Goal: Task Accomplishment & Management: Complete application form

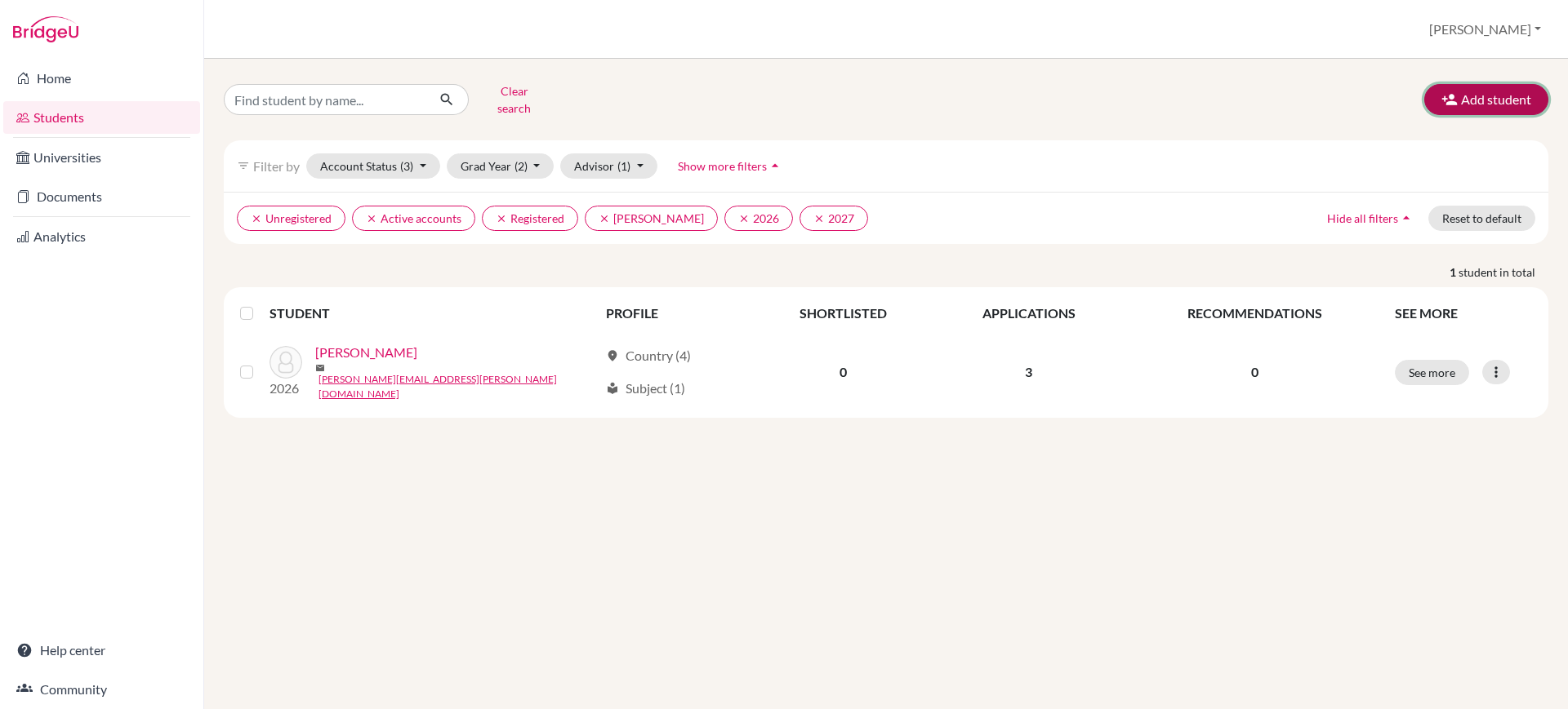
click at [1500, 85] on button "Add student" at bounding box center [1486, 100] width 124 height 31
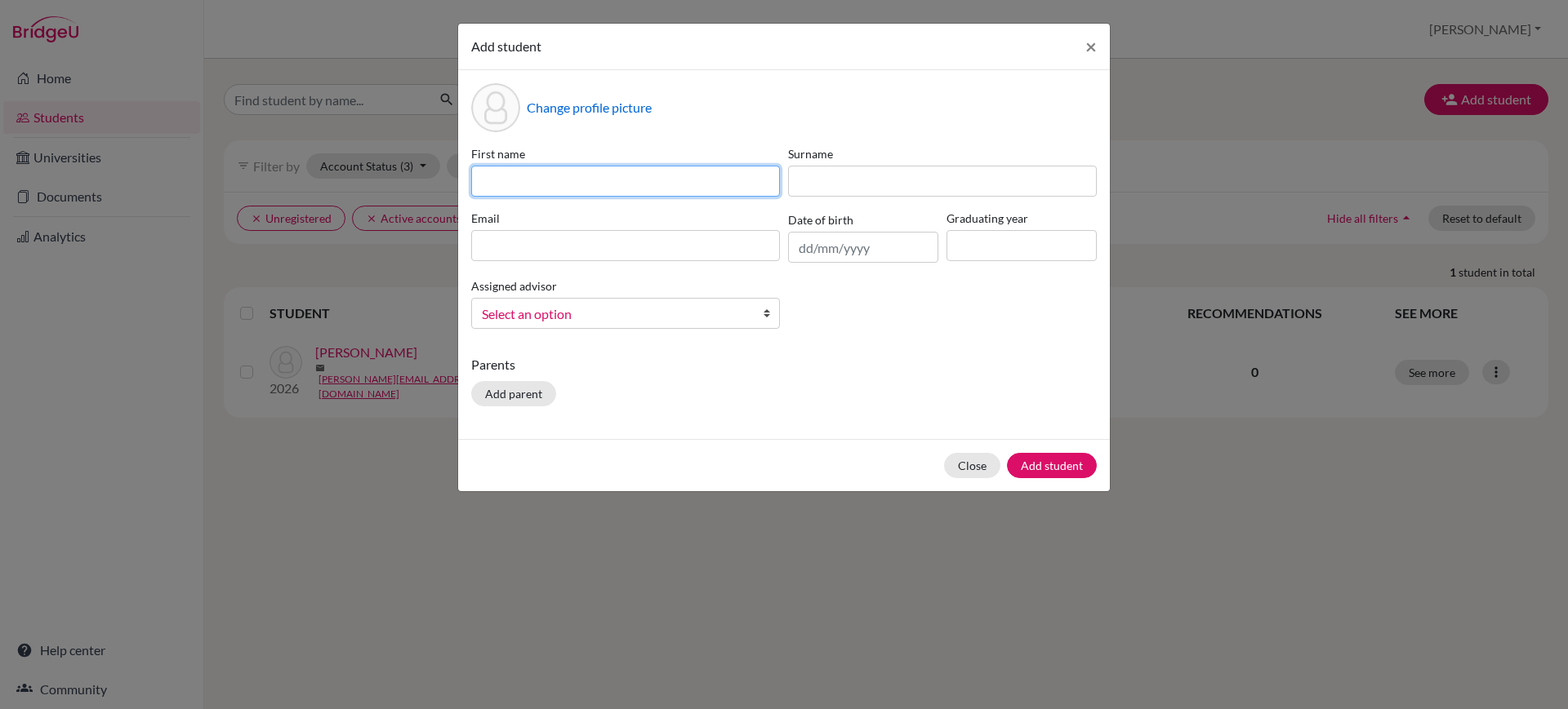
click at [642, 179] on input at bounding box center [625, 181] width 308 height 31
paste input "Kushi [PERSON_NAME]"
type input "Kushi [PERSON_NAME]"
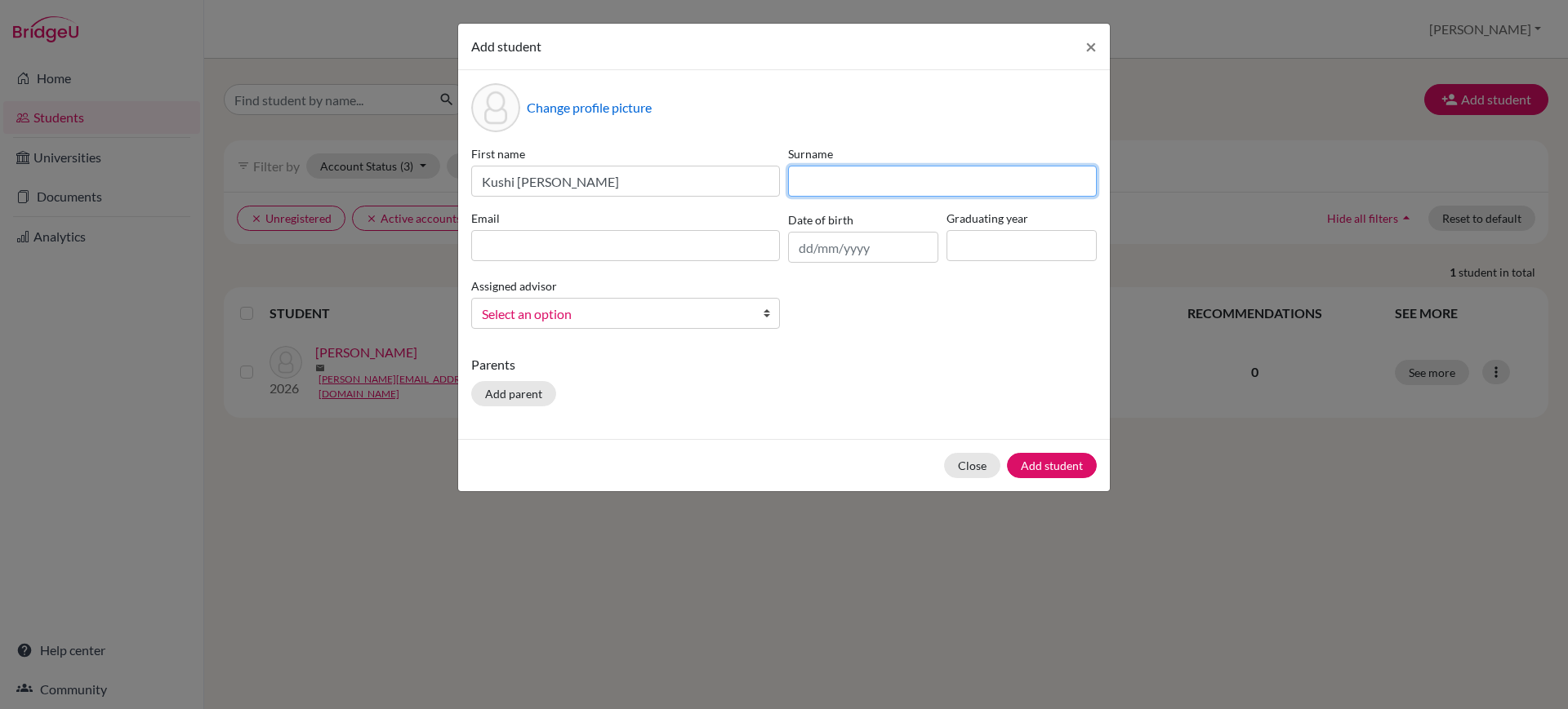
click at [891, 177] on input at bounding box center [942, 181] width 308 height 31
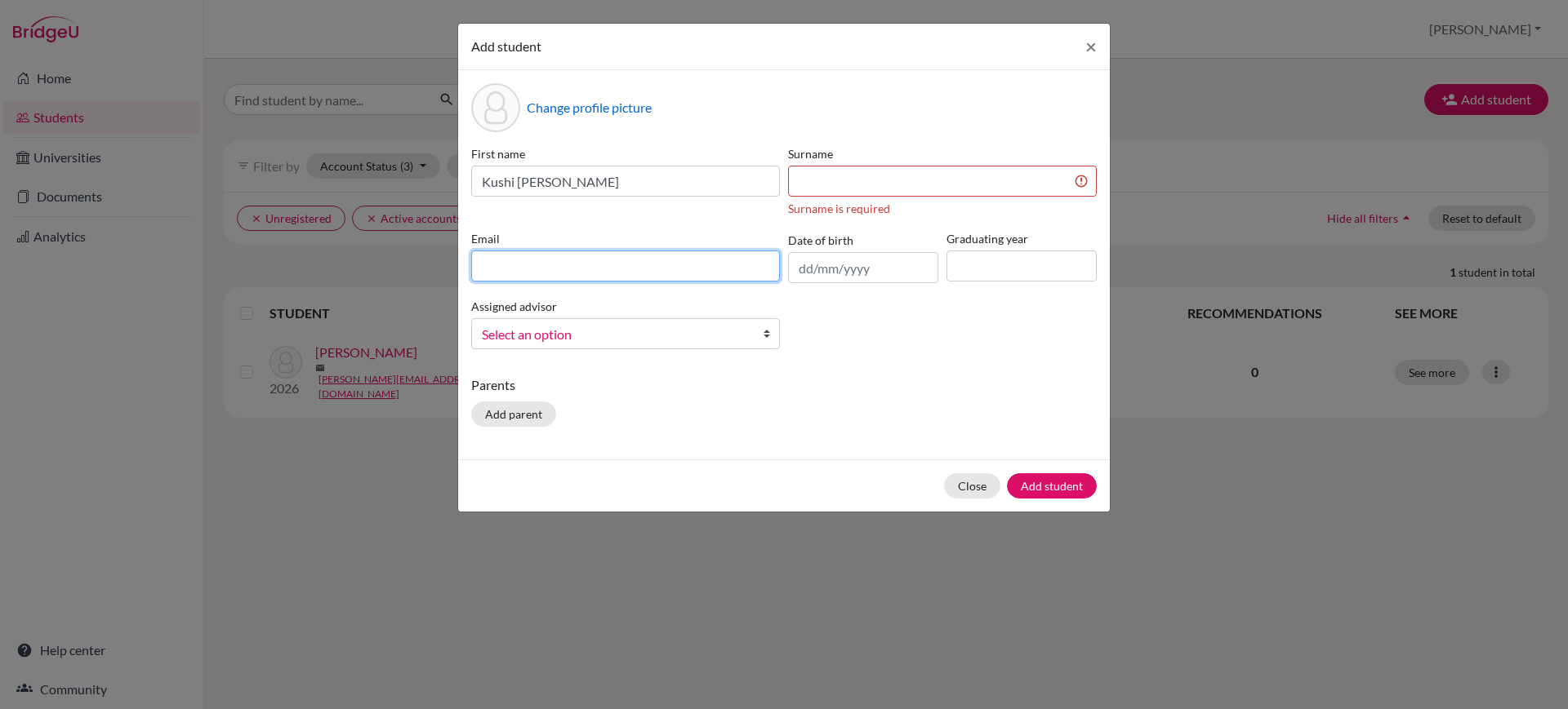
click at [600, 252] on input at bounding box center [625, 267] width 308 height 31
paste input "Kushi [PERSON_NAME]"
type input "Kushi [PERSON_NAME]"
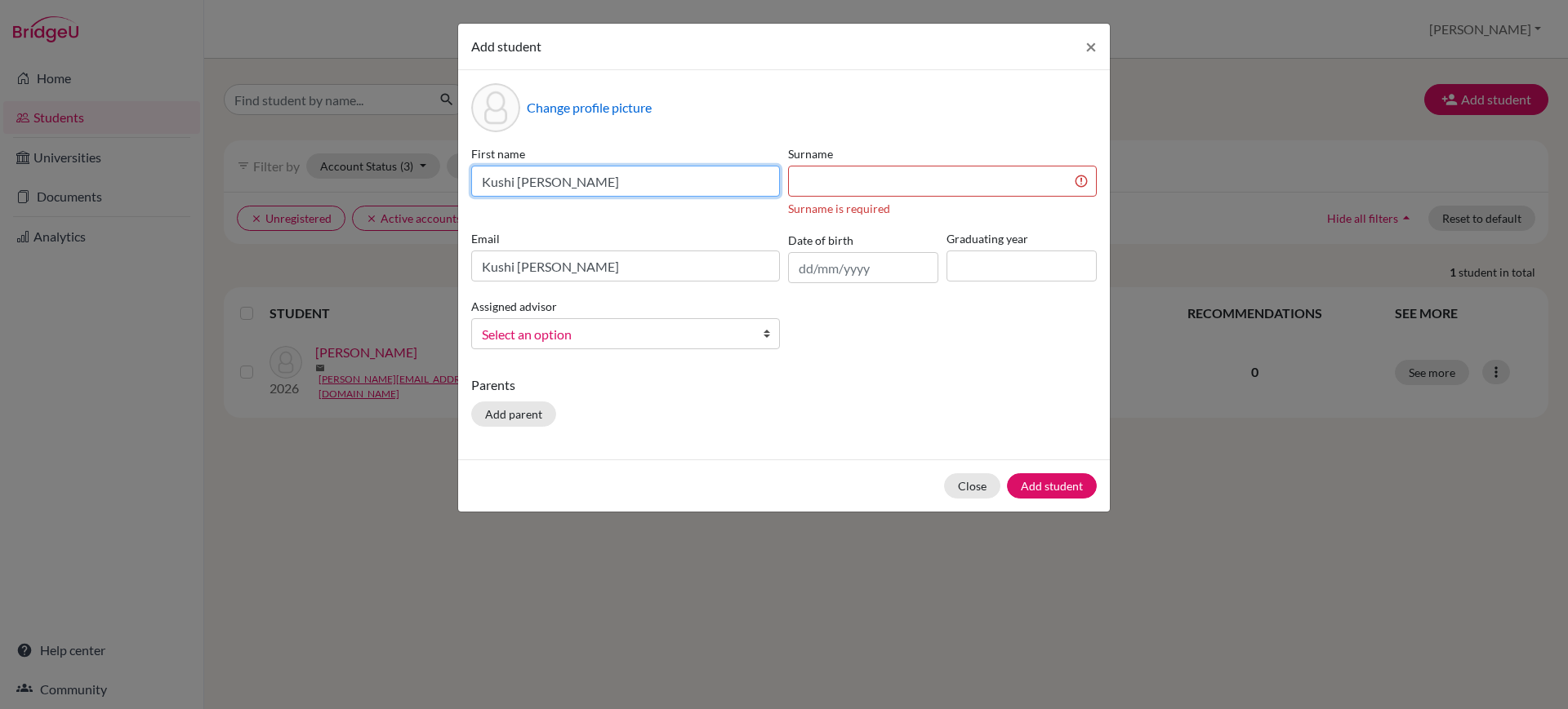
click at [586, 186] on input "Kushi [PERSON_NAME]" at bounding box center [625, 181] width 308 height 31
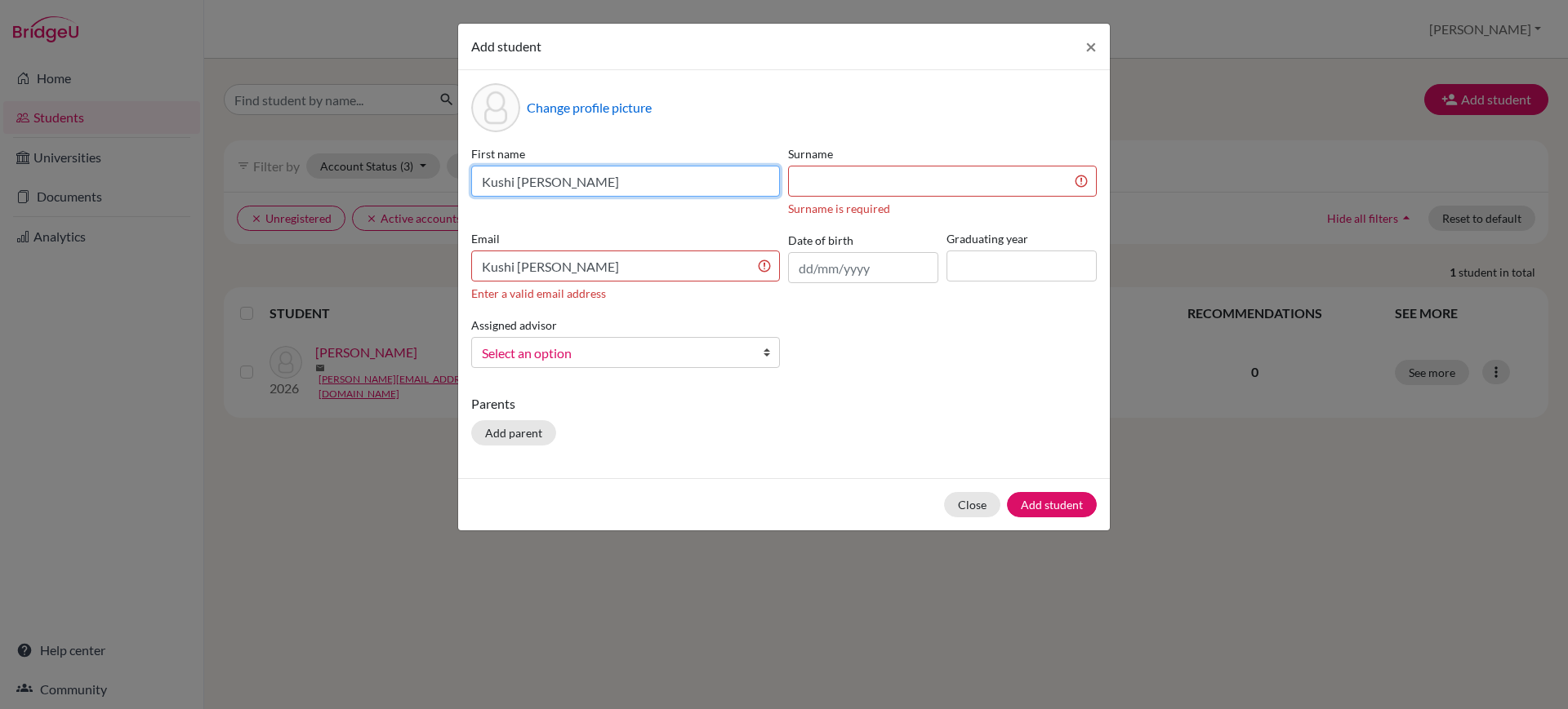
click at [586, 186] on input "Kushi [PERSON_NAME]" at bounding box center [625, 181] width 308 height 31
type input "[PERSON_NAME]"
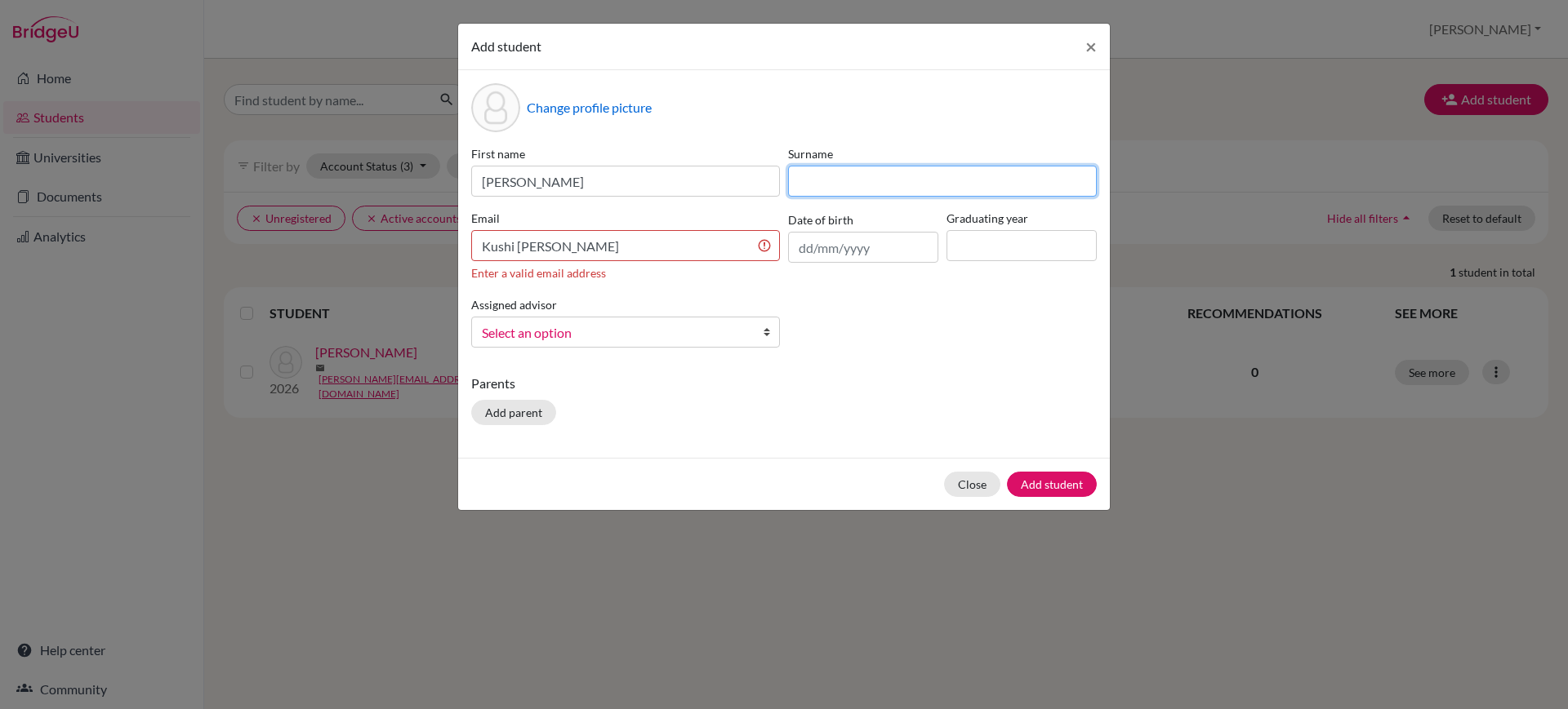
click at [841, 193] on input at bounding box center [942, 181] width 308 height 31
paste input "Simha"
type input "Simha"
click at [532, 246] on input "Kushi [PERSON_NAME]" at bounding box center [625, 246] width 308 height 31
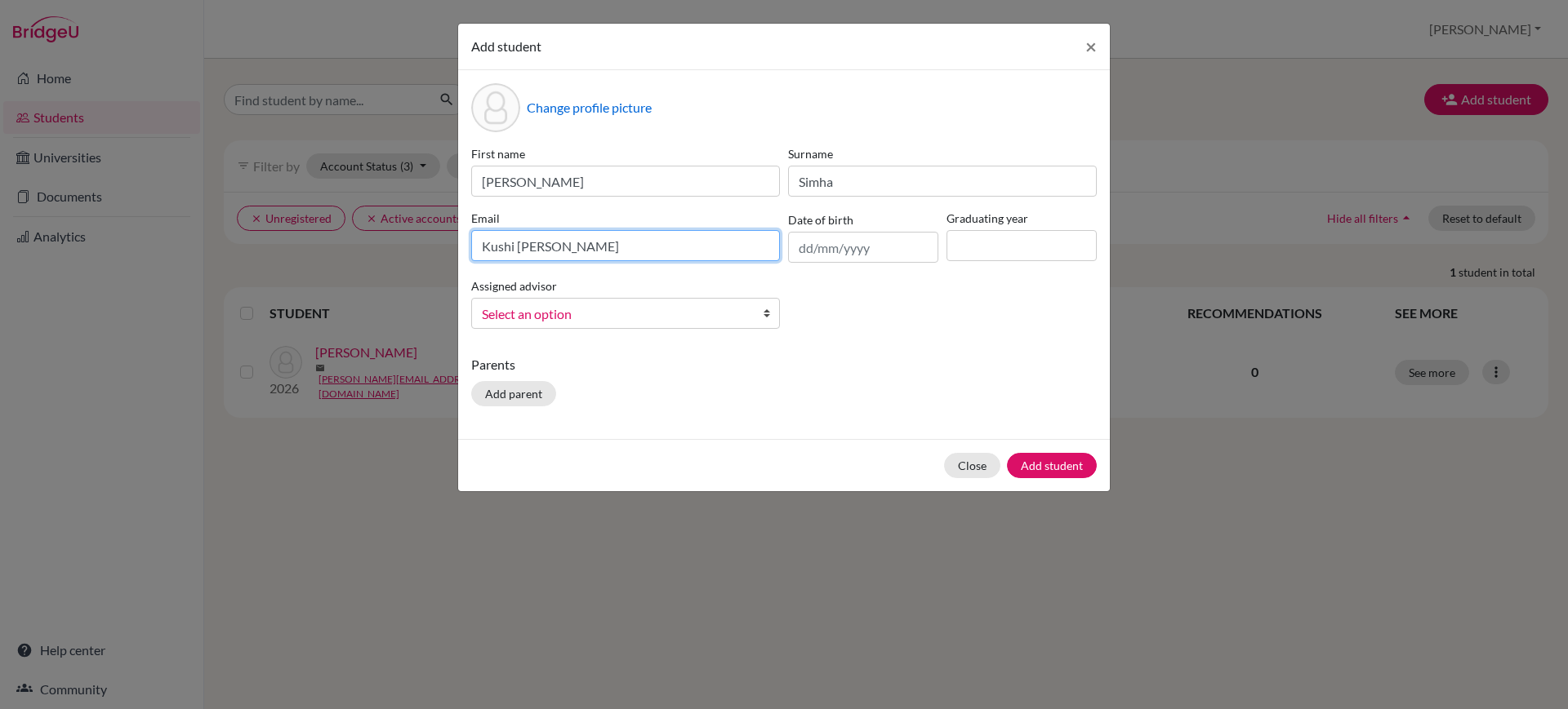
click at [532, 246] on input "Kushi [PERSON_NAME]" at bounding box center [625, 246] width 308 height 31
click at [496, 244] on input "Kushi.simha" at bounding box center [625, 246] width 308 height 31
click at [566, 239] on input "kushi.simha" at bounding box center [625, 246] width 308 height 31
type input "[EMAIL_ADDRESS][DOMAIN_NAME]"
click at [842, 260] on input "text" at bounding box center [863, 248] width 151 height 31
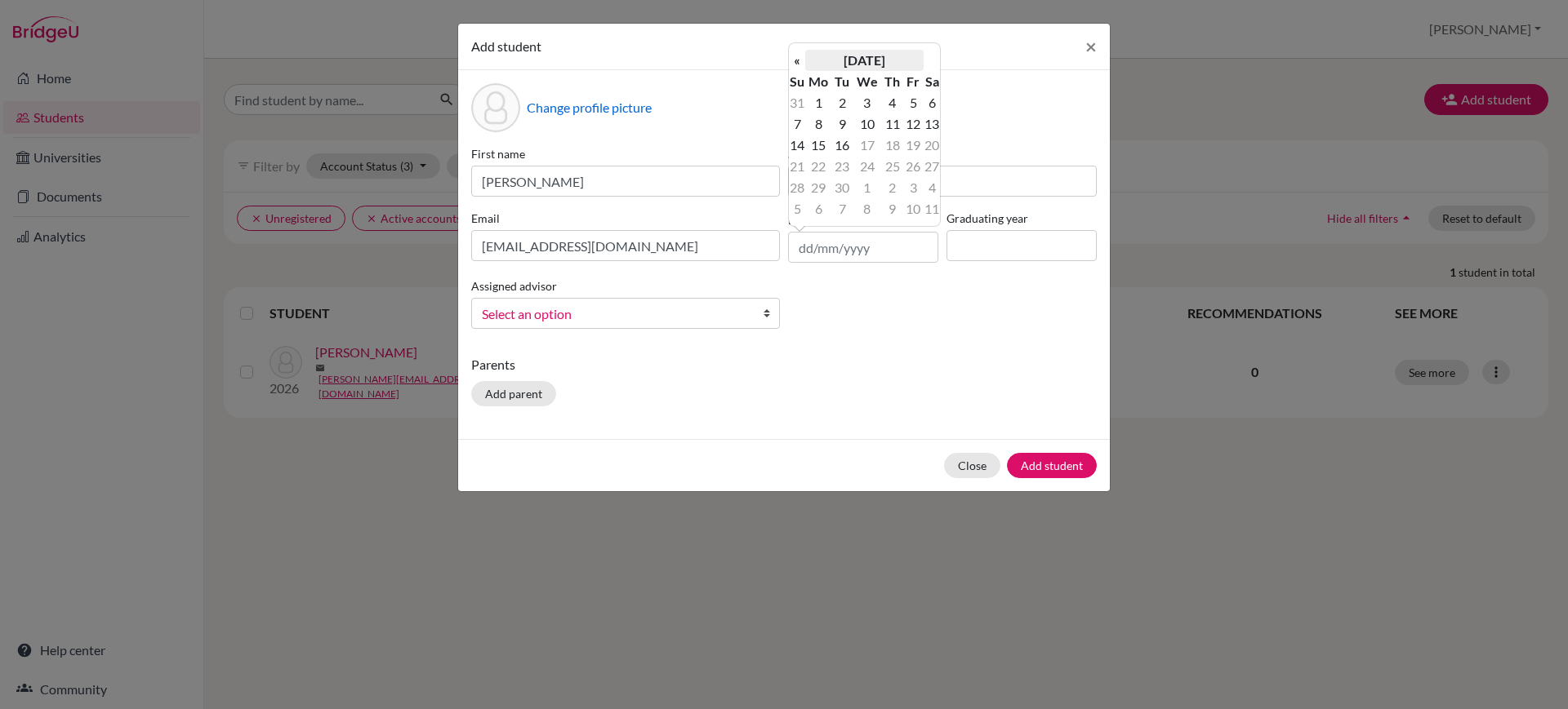
click at [893, 64] on th "[DATE]" at bounding box center [864, 61] width 119 height 22
click at [800, 66] on th "«" at bounding box center [797, 66] width 16 height 22
click at [855, 68] on th "2022" at bounding box center [864, 66] width 119 height 22
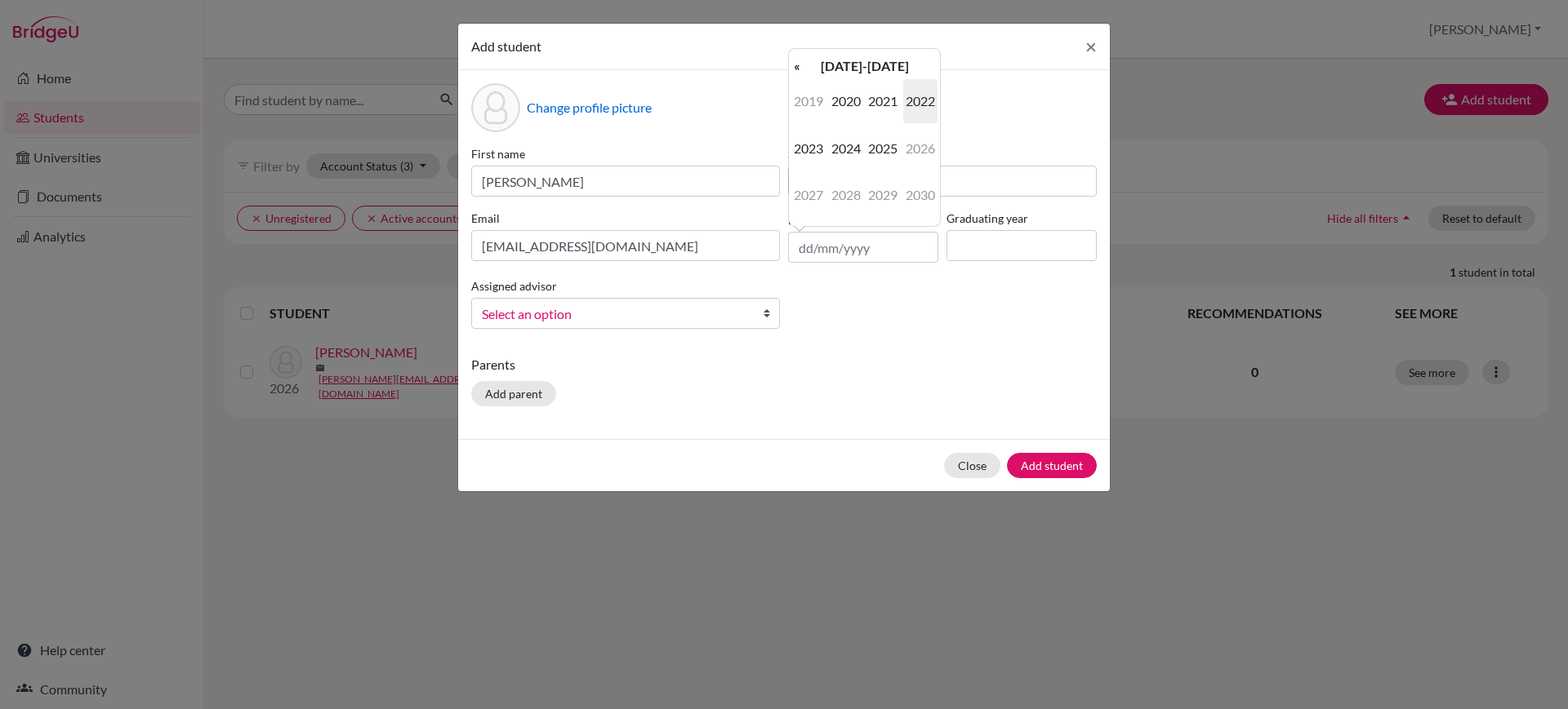
click at [796, 77] on td "2019 2020 2021 2022 2023 2024 2025 2026 2027 2028 2029 2030" at bounding box center [864, 148] width 151 height 143
click at [796, 72] on th "«" at bounding box center [797, 66] width 16 height 22
click at [801, 73] on th "«" at bounding box center [797, 66] width 16 height 22
click at [862, 93] on span "2000" at bounding box center [846, 100] width 35 height 44
click at [849, 68] on th "2000" at bounding box center [864, 66] width 119 height 22
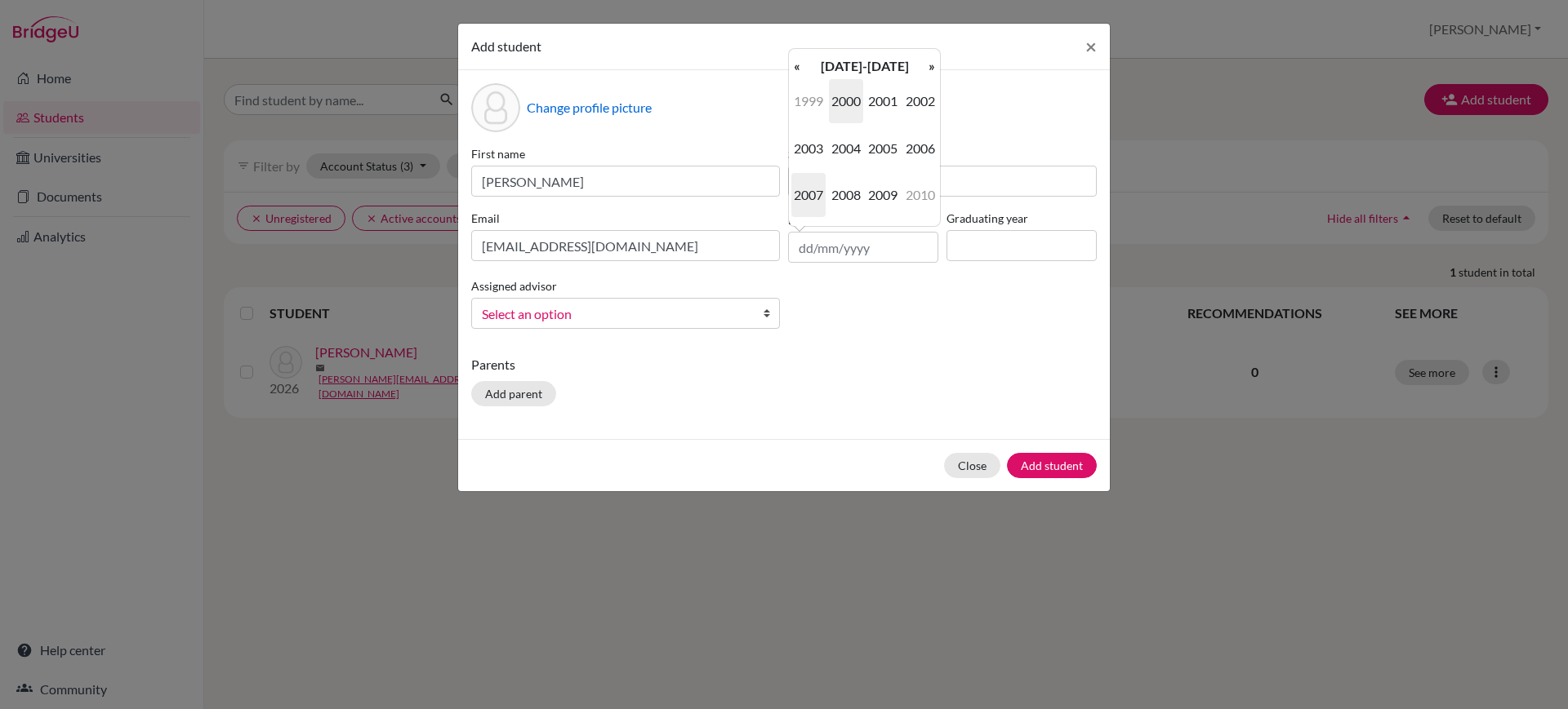
click at [803, 200] on span "2007" at bounding box center [809, 195] width 35 height 44
click at [836, 190] on span "Oct" at bounding box center [846, 195] width 35 height 44
click at [894, 109] on td "4" at bounding box center [892, 103] width 22 height 22
type input "[DATE]"
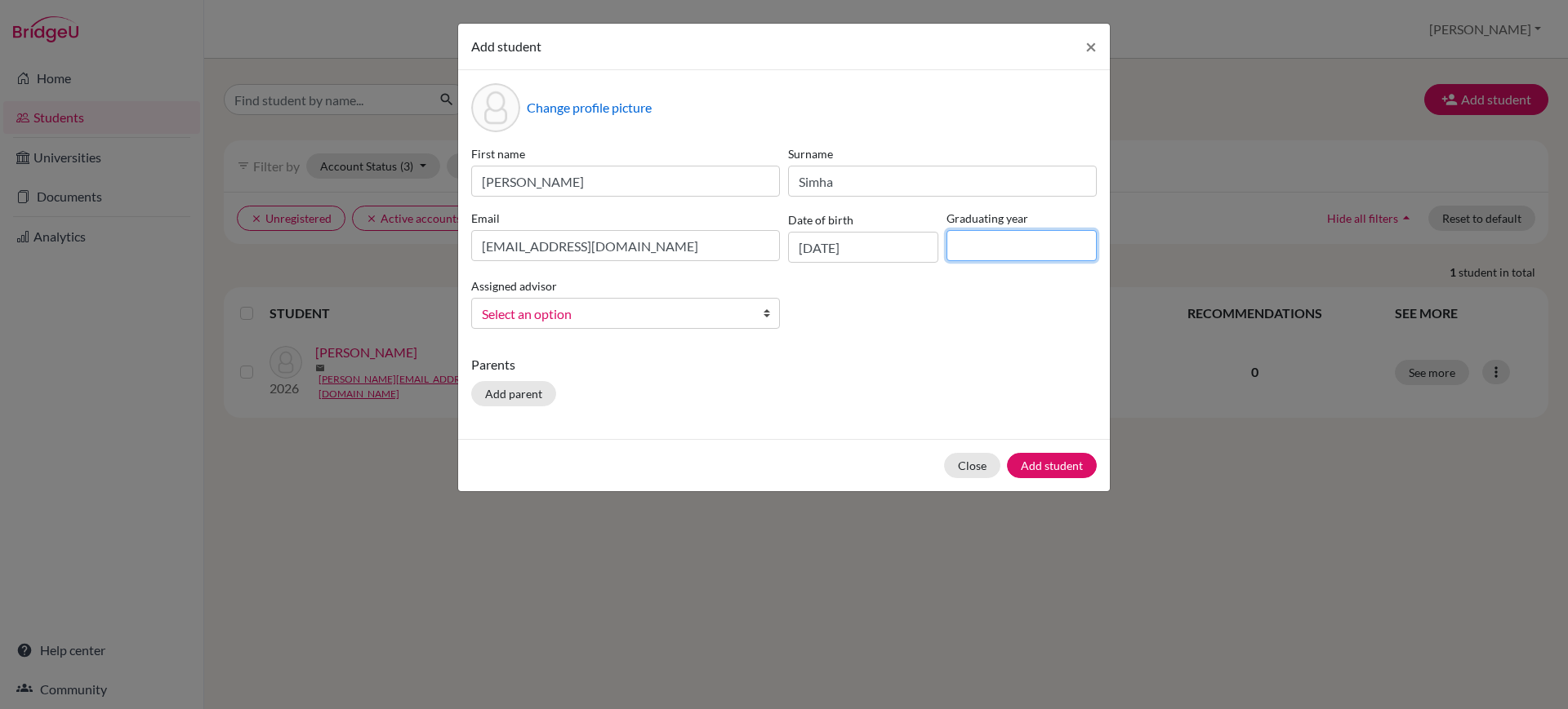
click at [1040, 251] on input at bounding box center [1022, 246] width 151 height 31
type input "2027"
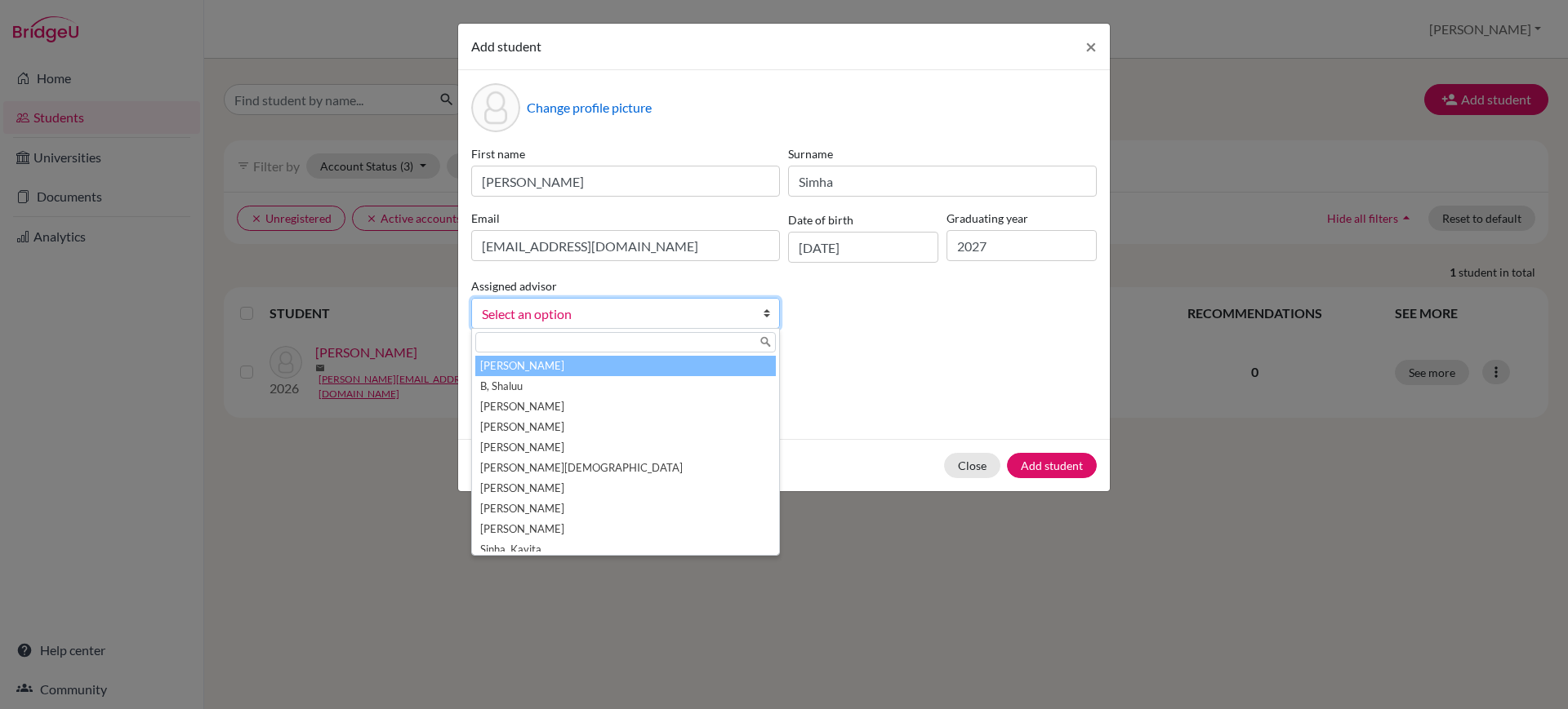
click at [706, 316] on span "Select an option" at bounding box center [614, 314] width 266 height 22
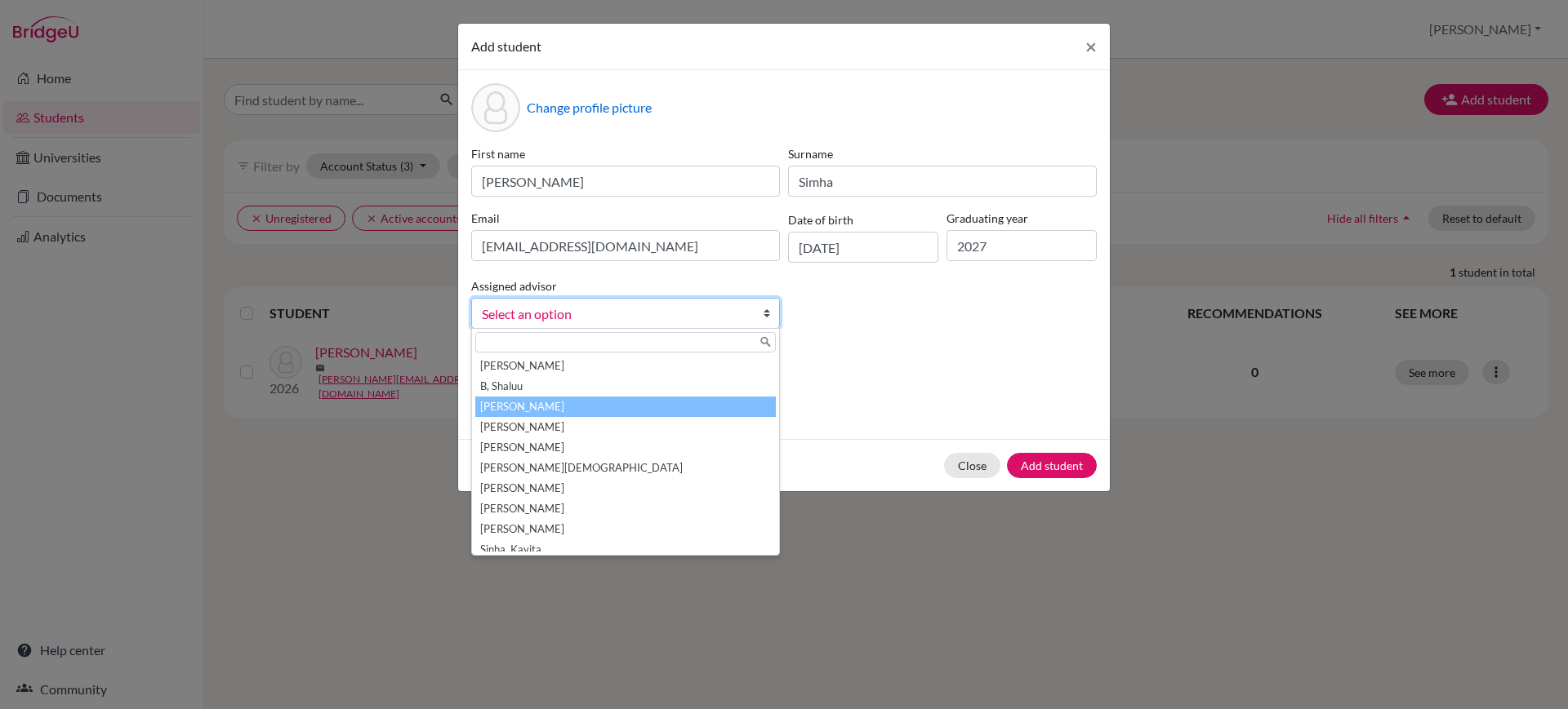
click at [620, 402] on li "[PERSON_NAME]" at bounding box center [625, 407] width 300 height 21
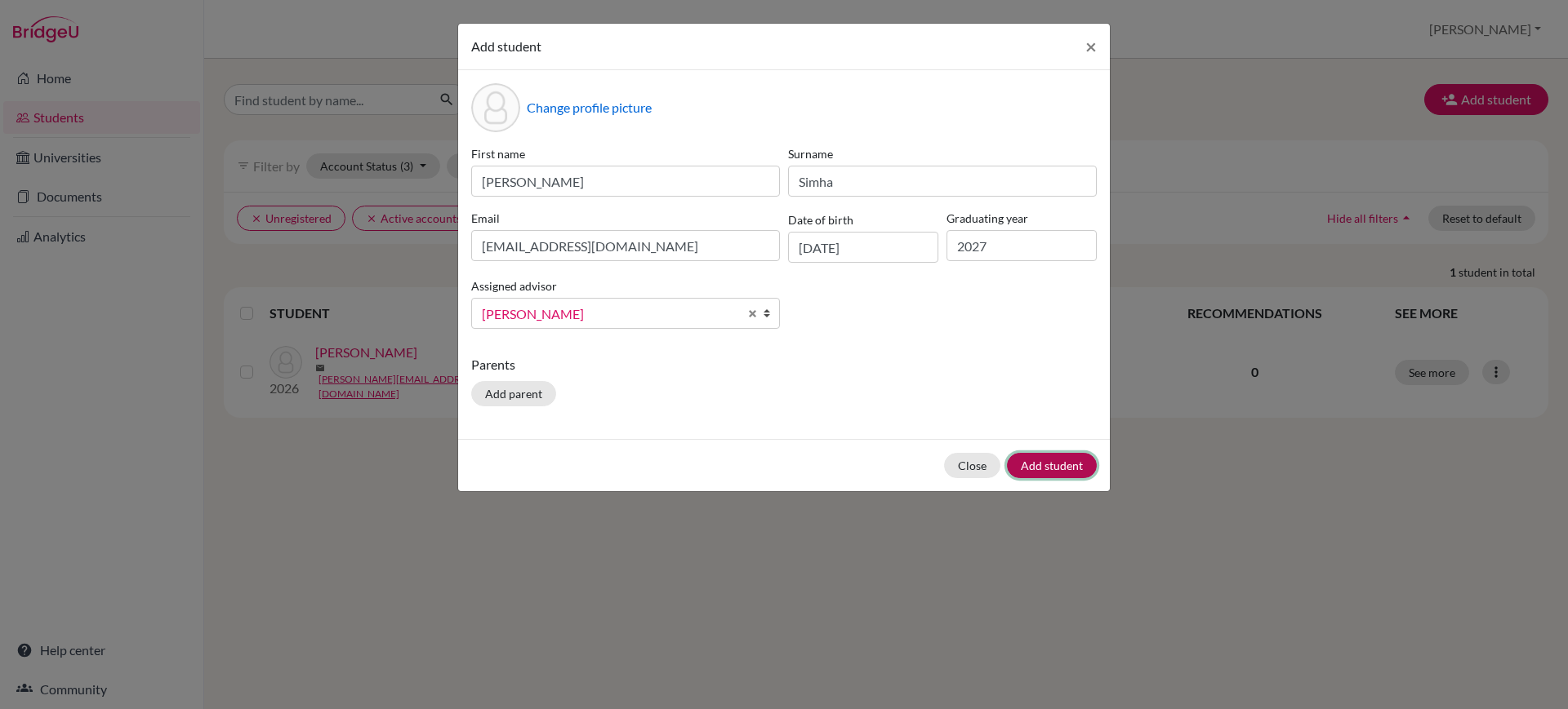
click at [1064, 461] on button "Add student" at bounding box center [1052, 465] width 90 height 25
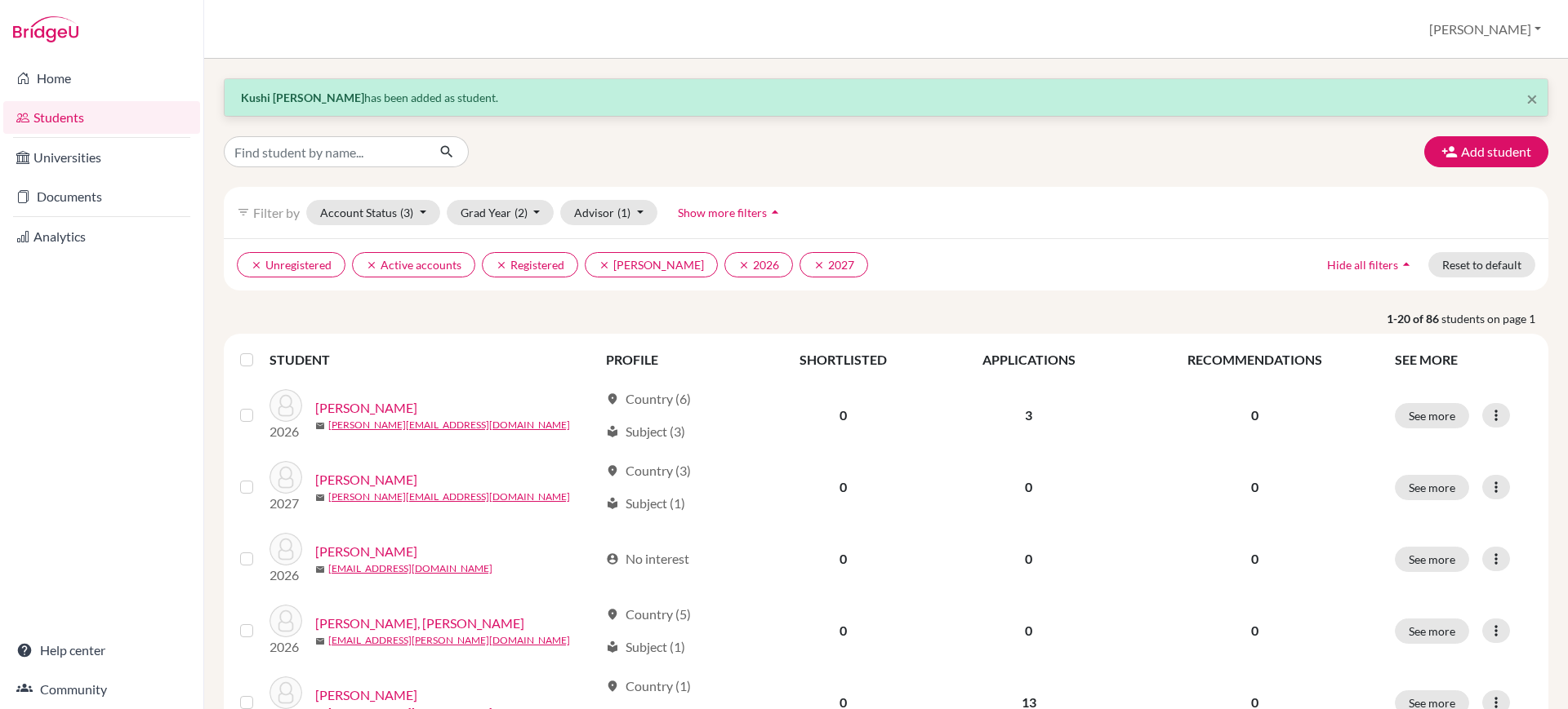
click at [578, 100] on p "[PERSON_NAME] has been added as student." at bounding box center [886, 98] width 1290 height 17
click at [344, 143] on input "Find student by name..." at bounding box center [325, 151] width 203 height 31
paste input "Simha"
type input "Simha"
click button "submit" at bounding box center [447, 151] width 43 height 31
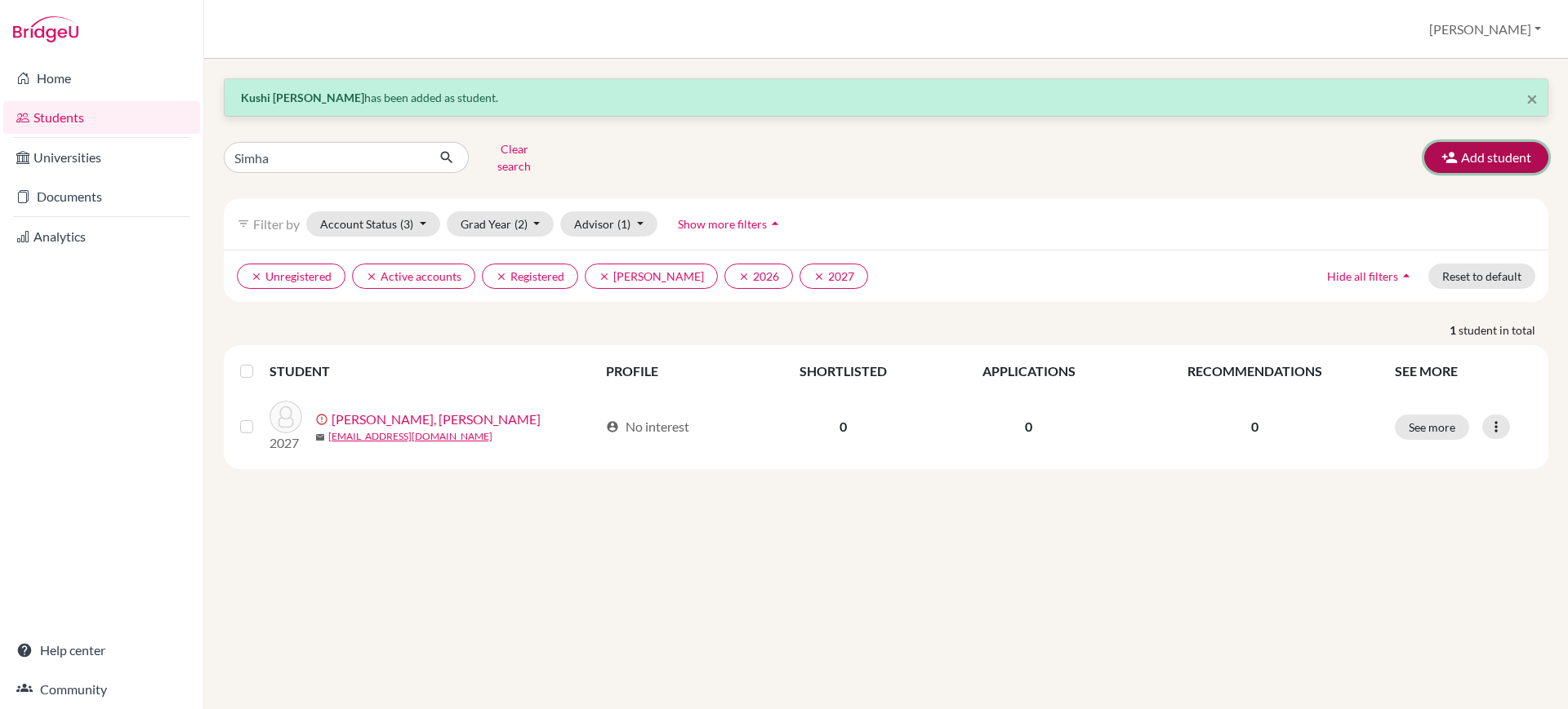
click at [1503, 156] on button "Add student" at bounding box center [1486, 158] width 124 height 31
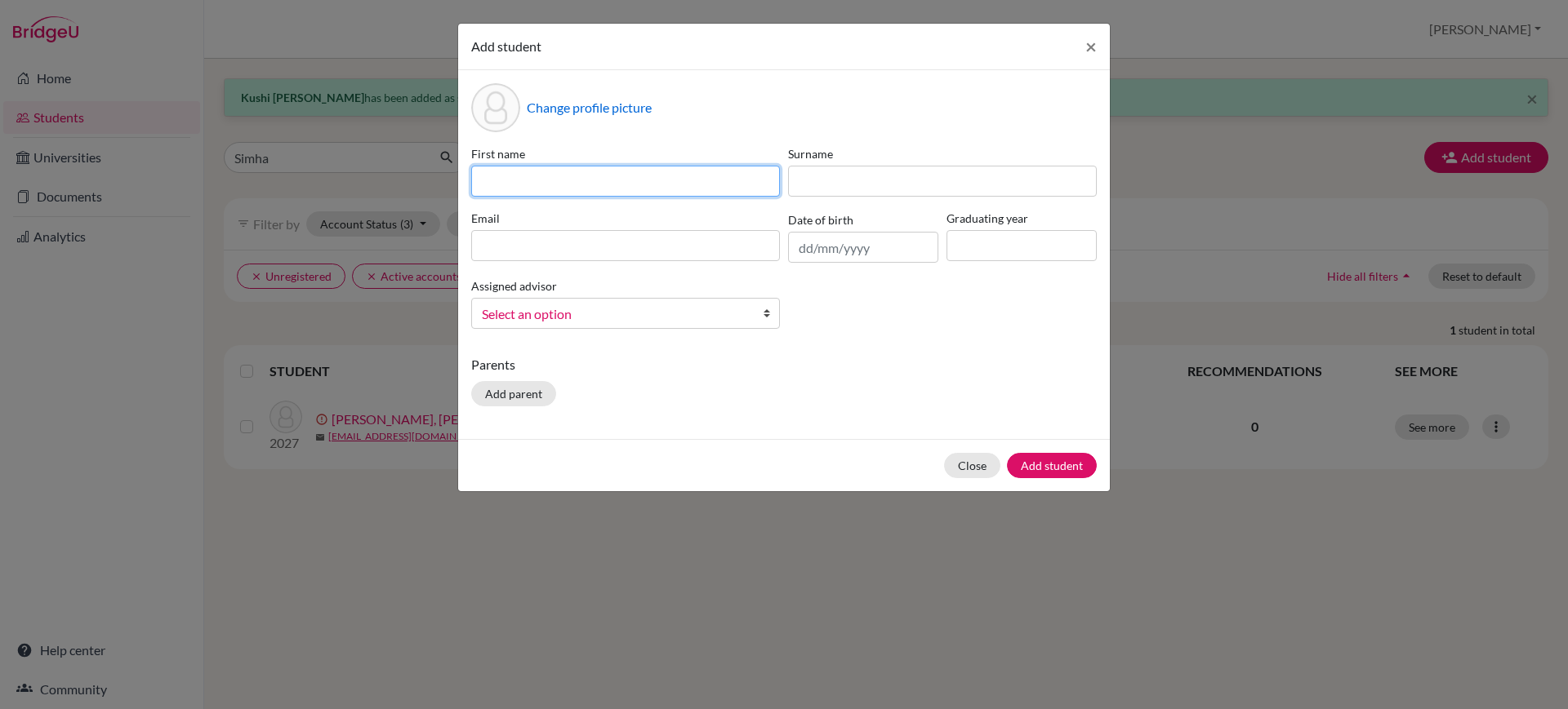
click at [584, 179] on input at bounding box center [625, 181] width 308 height 31
paste input "[PERSON_NAME]"
type input "[PERSON_NAME]"
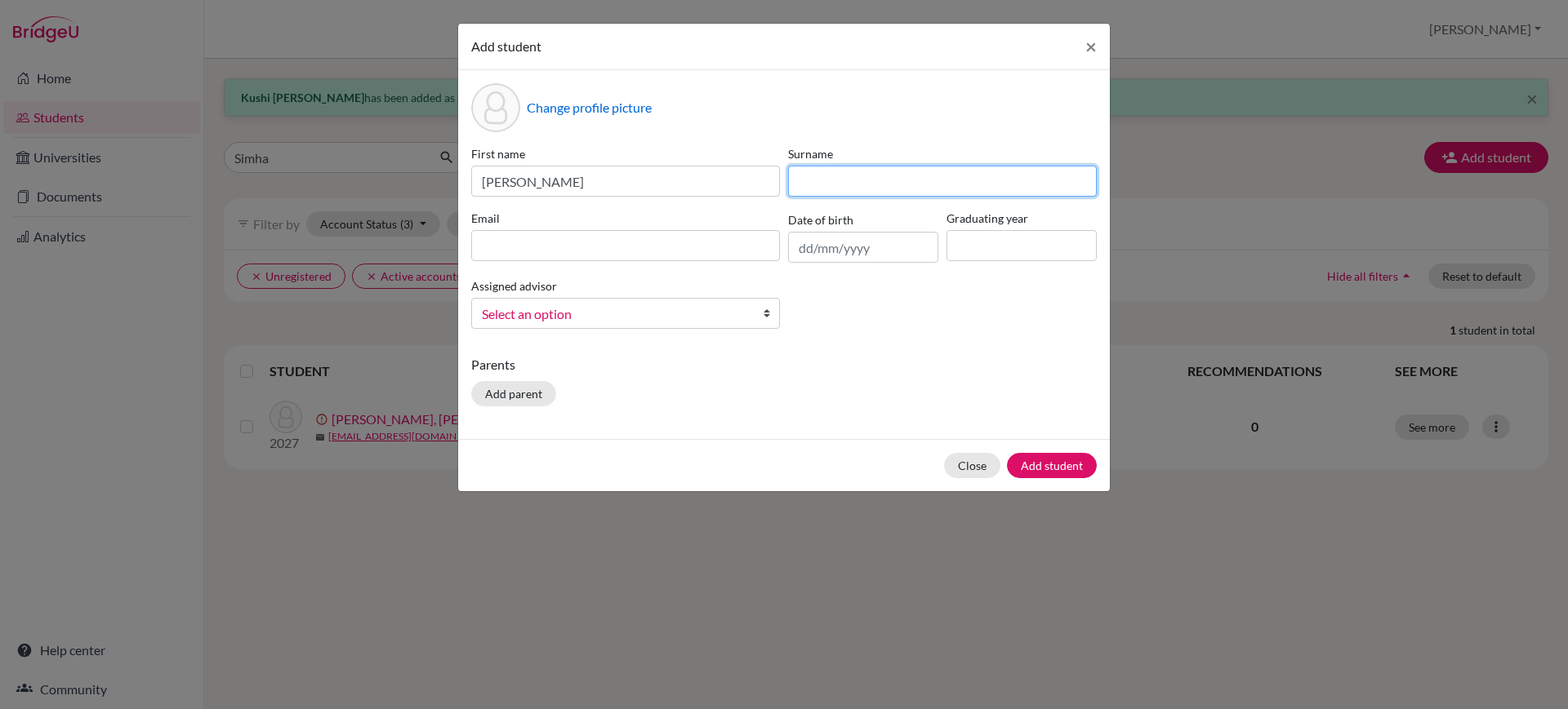
click at [891, 179] on input at bounding box center [942, 181] width 308 height 31
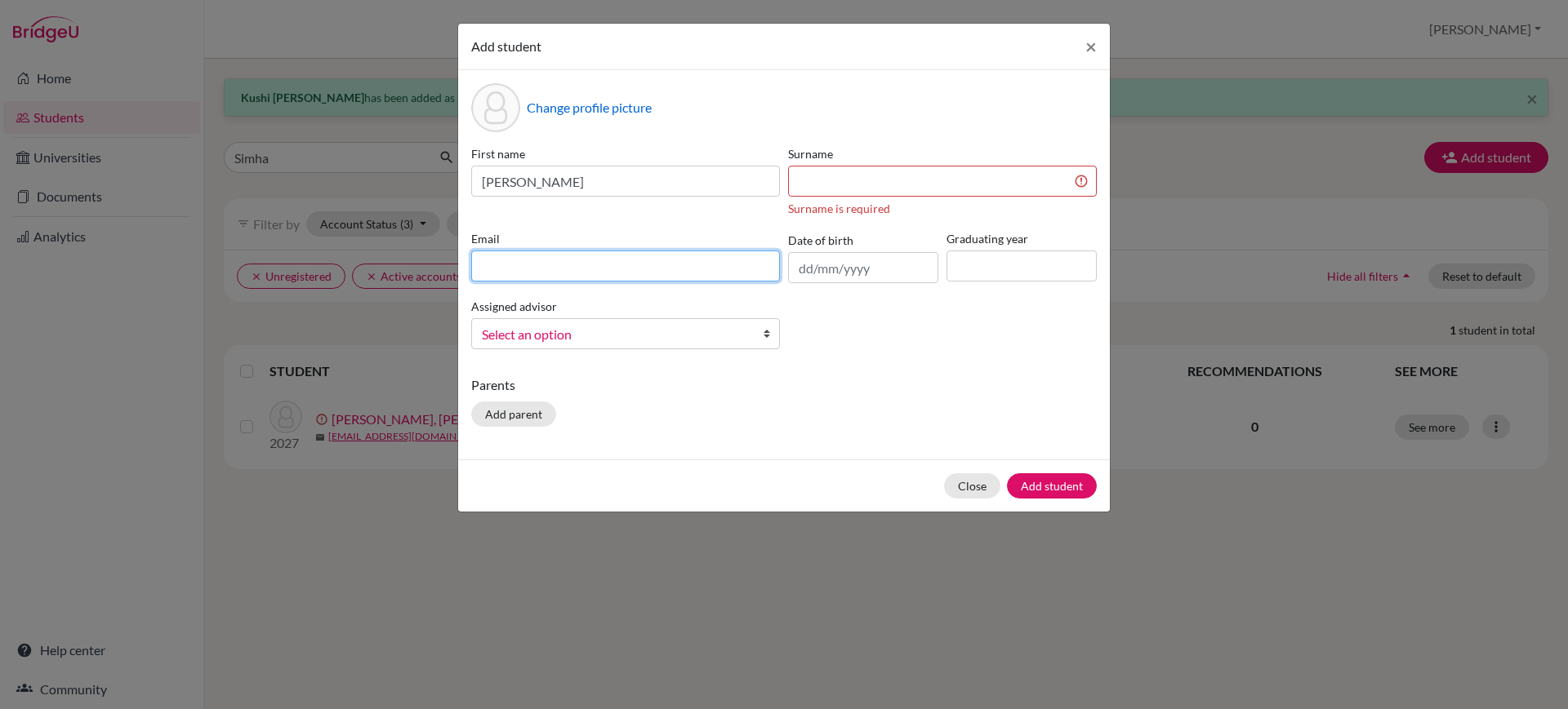
click at [584, 248] on div "Email" at bounding box center [625, 256] width 317 height 53
paste input "[PERSON_NAME]"
click at [523, 268] on input "[PERSON_NAME]" at bounding box center [625, 267] width 308 height 31
click at [567, 262] on input "lameh,pulu" at bounding box center [625, 267] width 308 height 31
type input "lameh,[EMAIL_ADDRESS][DOMAIN_NAME]"
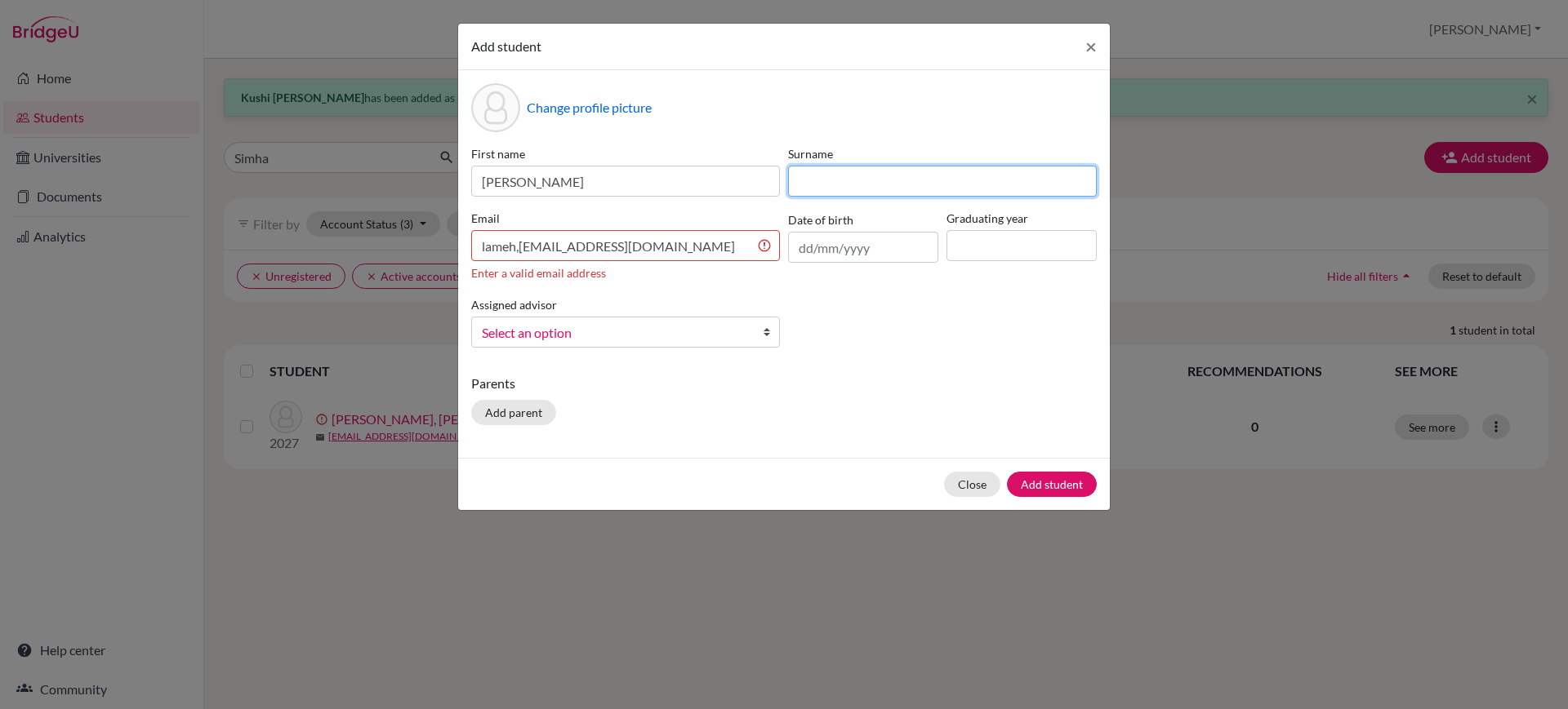
click at [863, 179] on input at bounding box center [942, 181] width 308 height 31
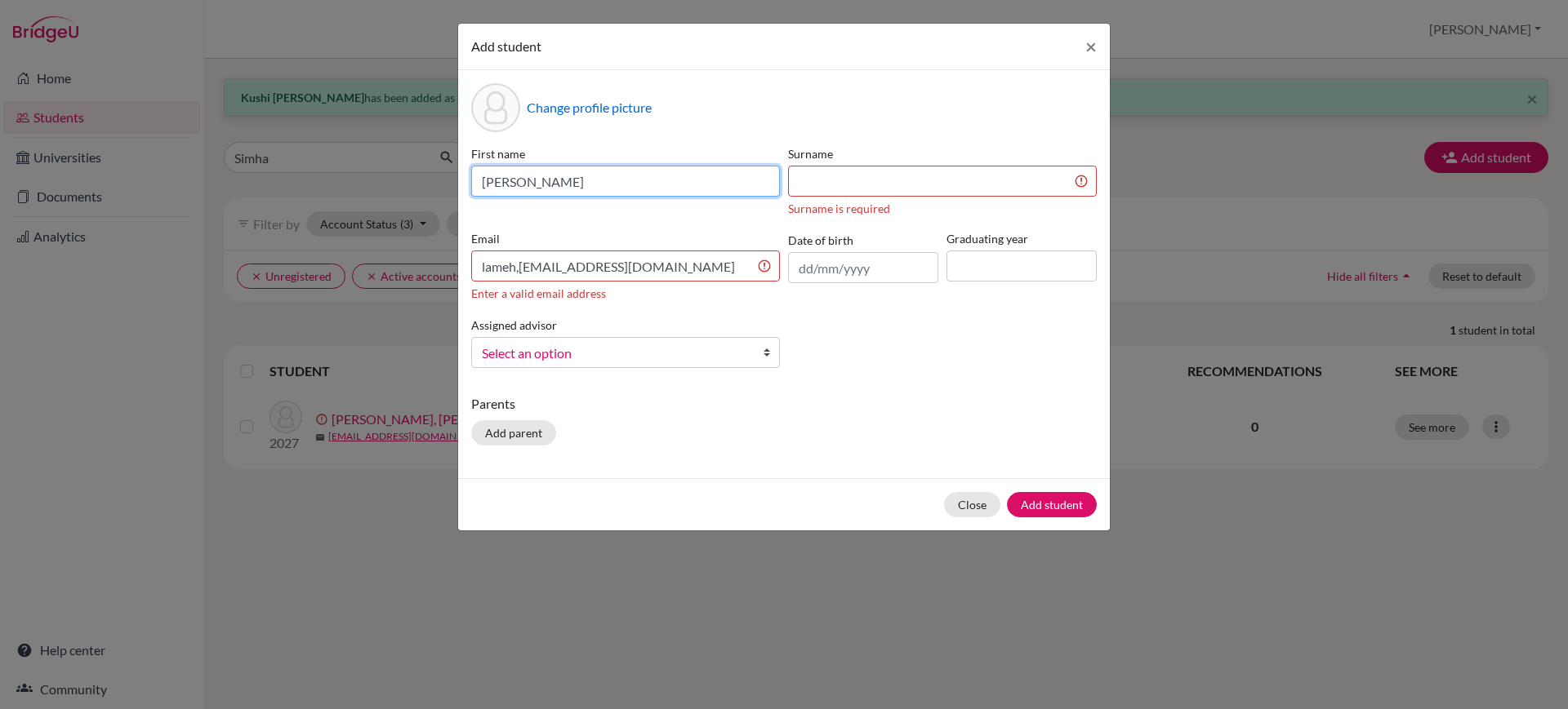
click at [539, 178] on input "[PERSON_NAME]" at bounding box center [625, 181] width 308 height 31
type input "Lameh"
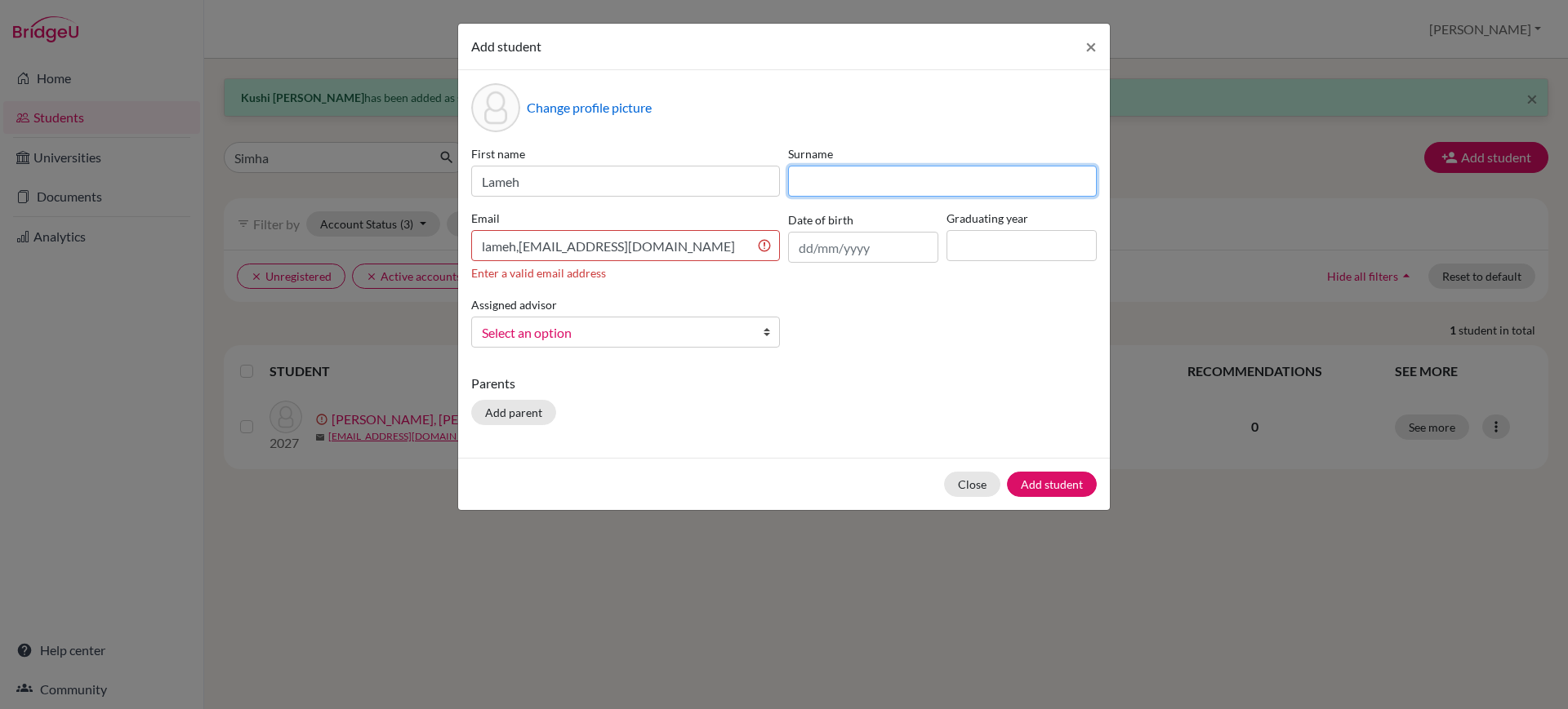
click at [888, 184] on input at bounding box center [942, 181] width 308 height 31
paste input "Pulu"
type input "Pulu"
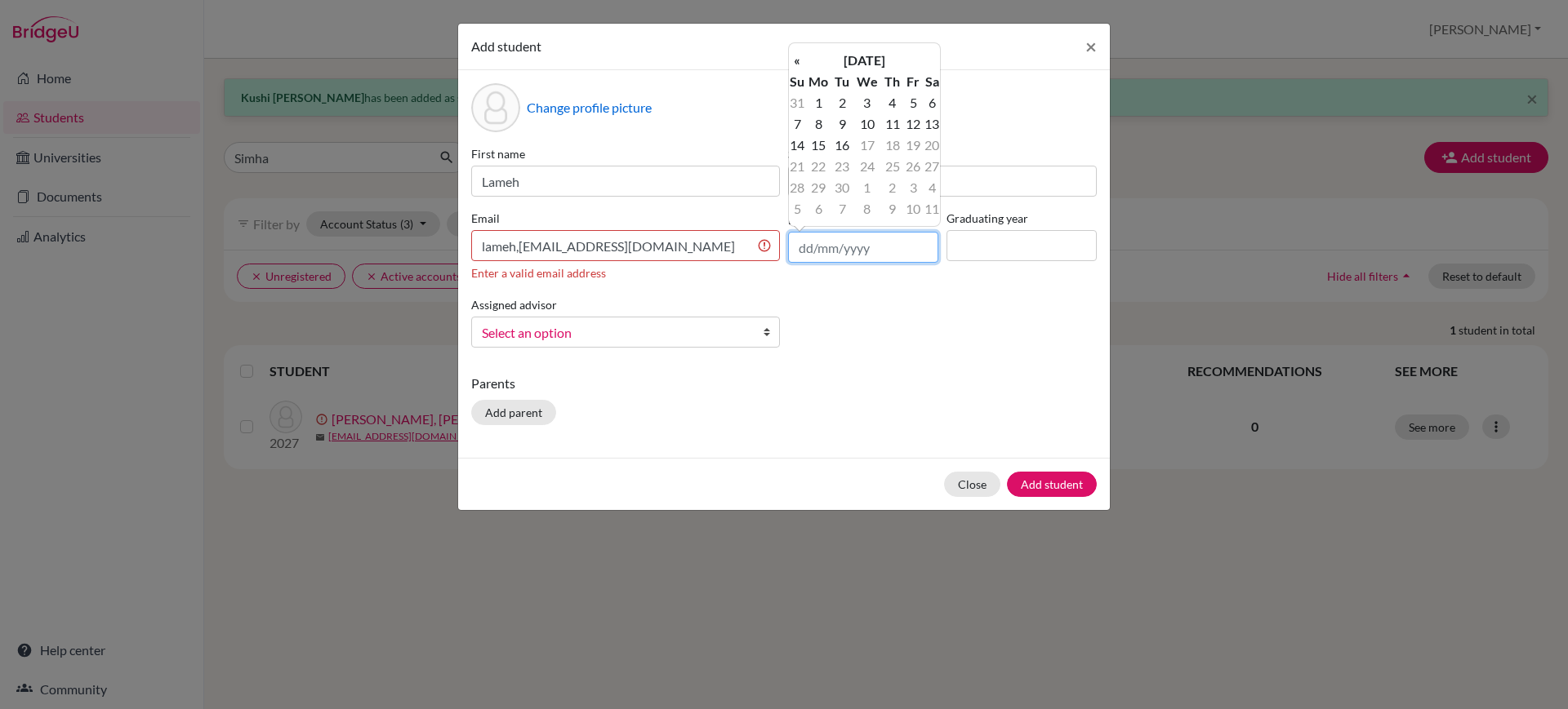
click at [907, 251] on input "text" at bounding box center [863, 248] width 151 height 31
click at [862, 56] on th "[DATE]" at bounding box center [864, 61] width 119 height 22
click at [878, 57] on th "2025" at bounding box center [864, 66] width 119 height 22
click at [801, 61] on th "«" at bounding box center [797, 66] width 16 height 22
click at [798, 64] on th "«" at bounding box center [797, 66] width 16 height 22
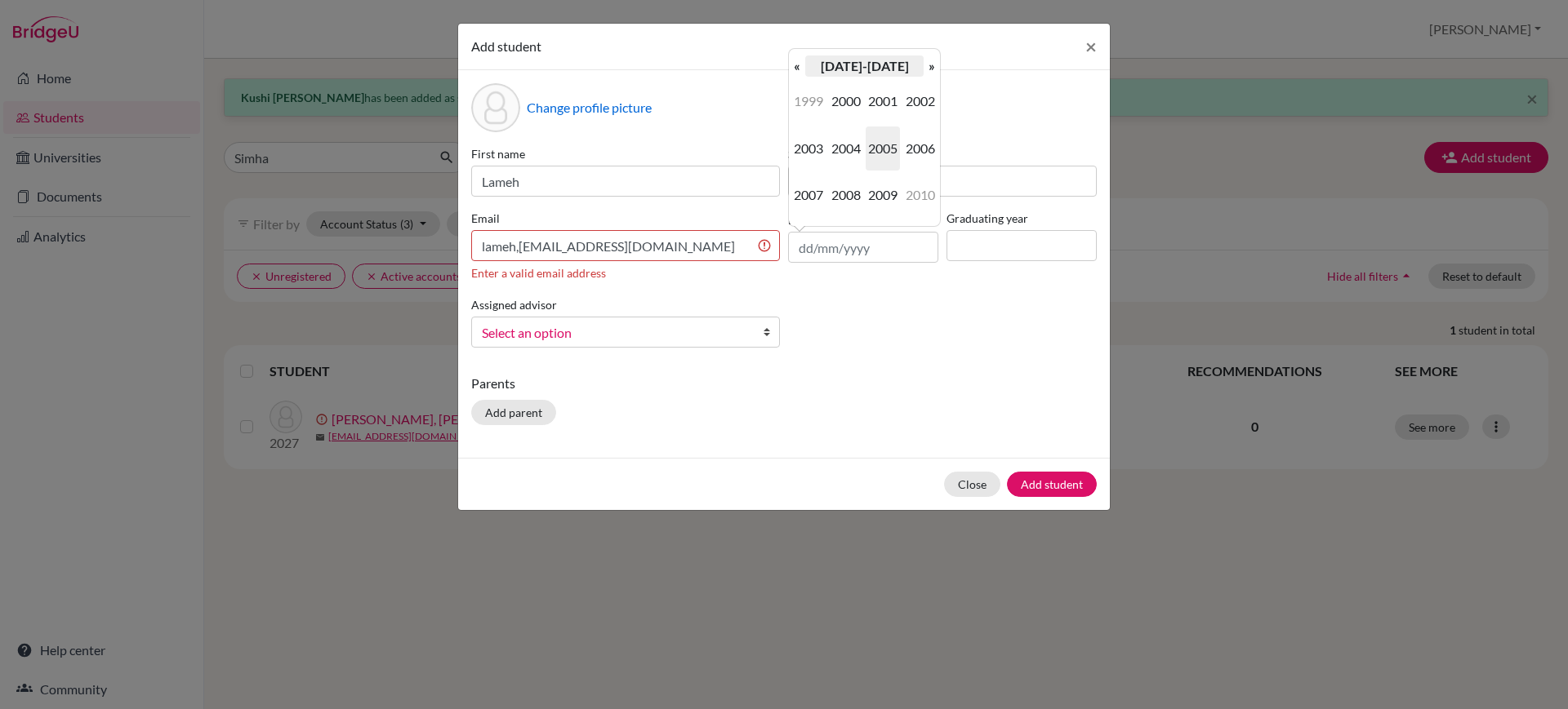
click at [902, 65] on th "[DATE]-[DATE]" at bounding box center [864, 66] width 119 height 22
click at [855, 97] on span "2000" at bounding box center [846, 100] width 35 height 44
click at [891, 200] on span "2009" at bounding box center [883, 195] width 35 height 44
click at [924, 115] on span "Apr" at bounding box center [920, 100] width 35 height 44
click at [890, 175] on td "23" at bounding box center [892, 166] width 22 height 22
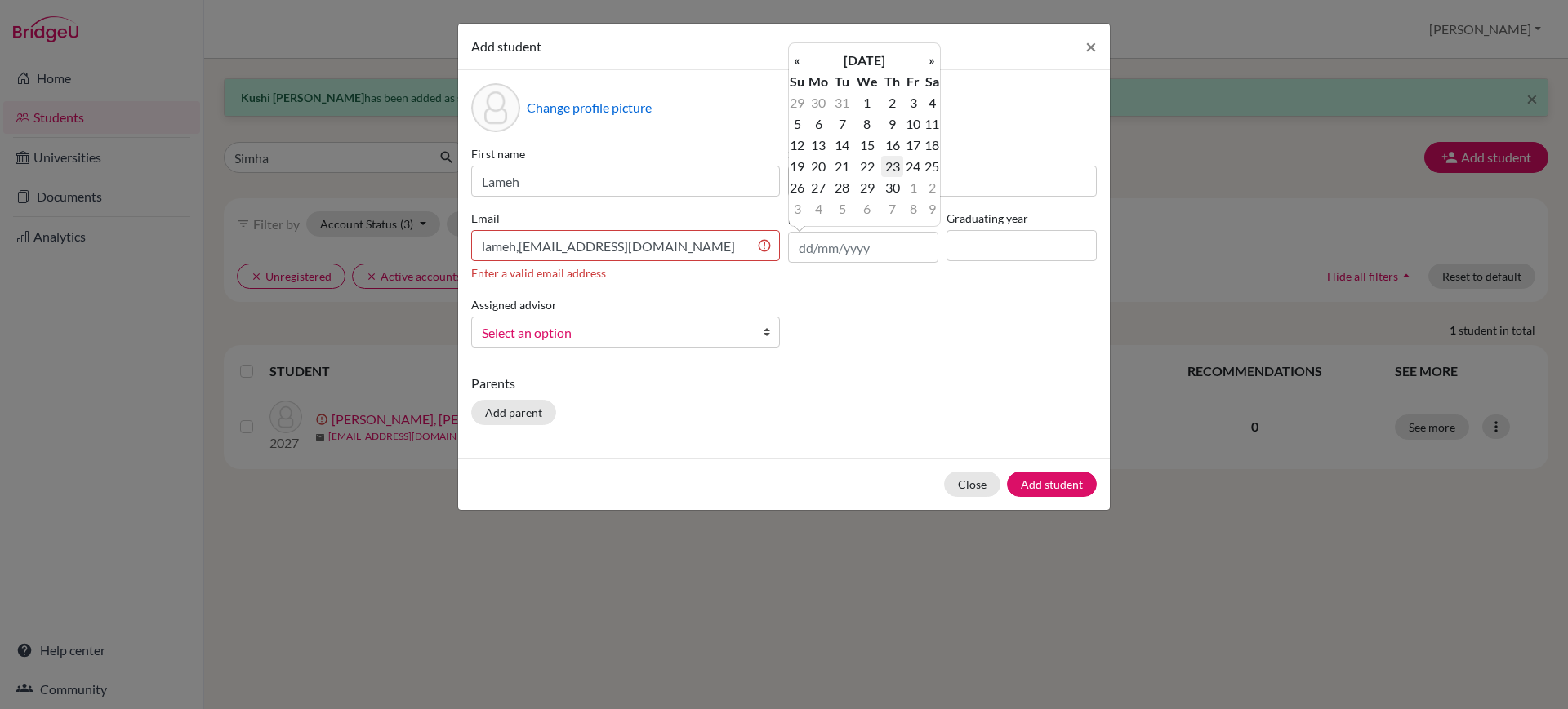
type input "[DATE]"
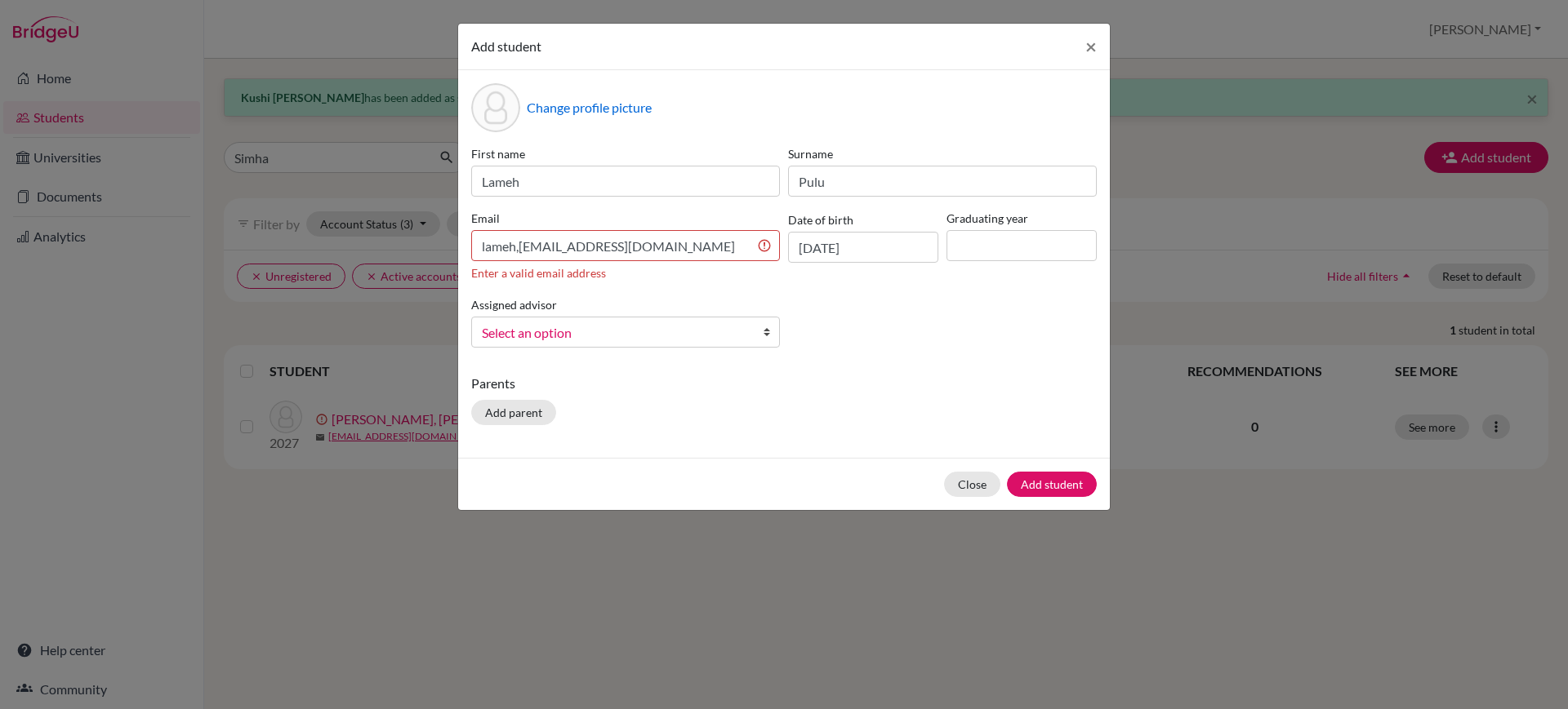
click at [1003, 227] on div "Graduating year" at bounding box center [1021, 245] width 158 height 72
drag, startPoint x: 1013, startPoint y: 260, endPoint x: 1061, endPoint y: 282, distance: 52.8
click at [1061, 282] on div "First name Lameh Surname [PERSON_NAME] Email lameh,[PERSON_NAME][EMAIL_ADDRESS]…" at bounding box center [784, 253] width 634 height 216
type input "2027"
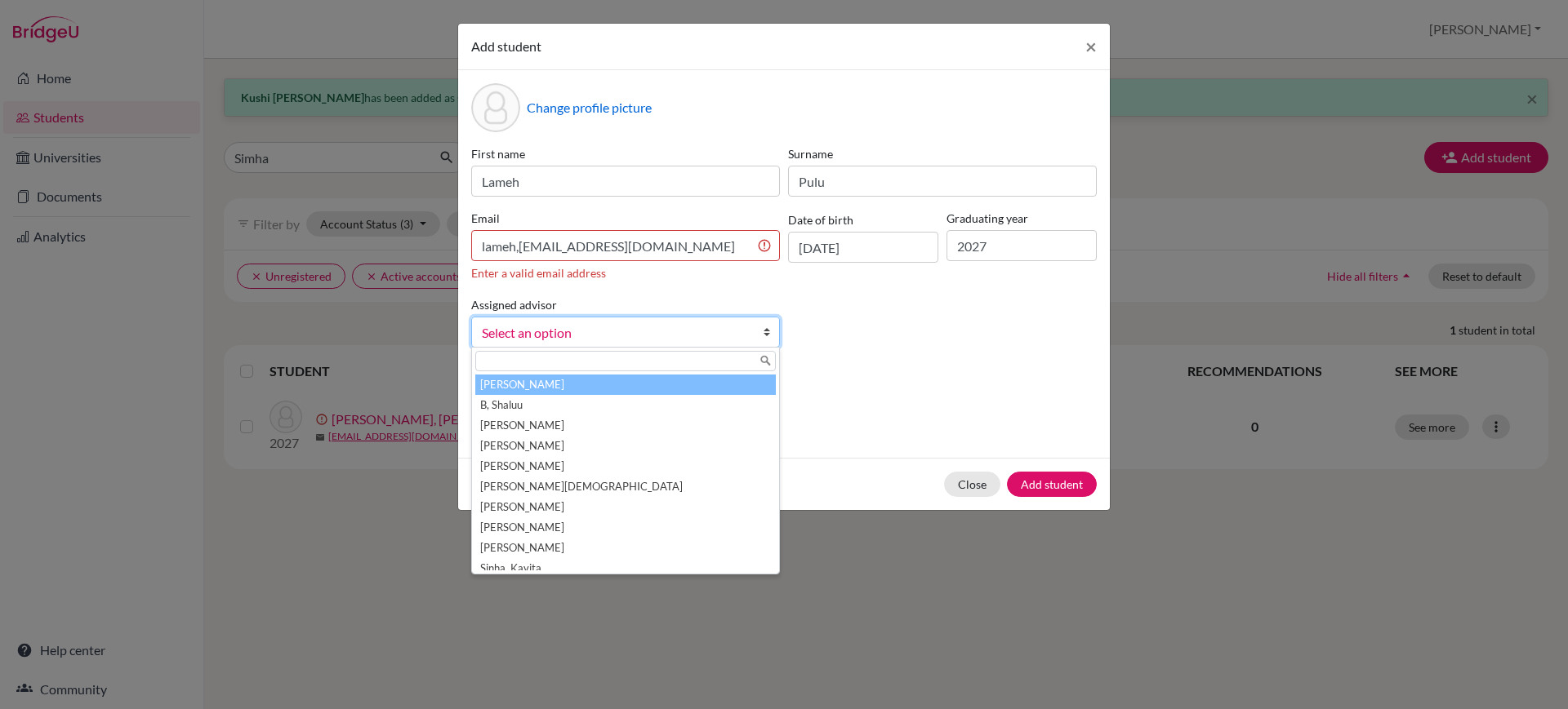
click at [772, 338] on b at bounding box center [771, 332] width 16 height 29
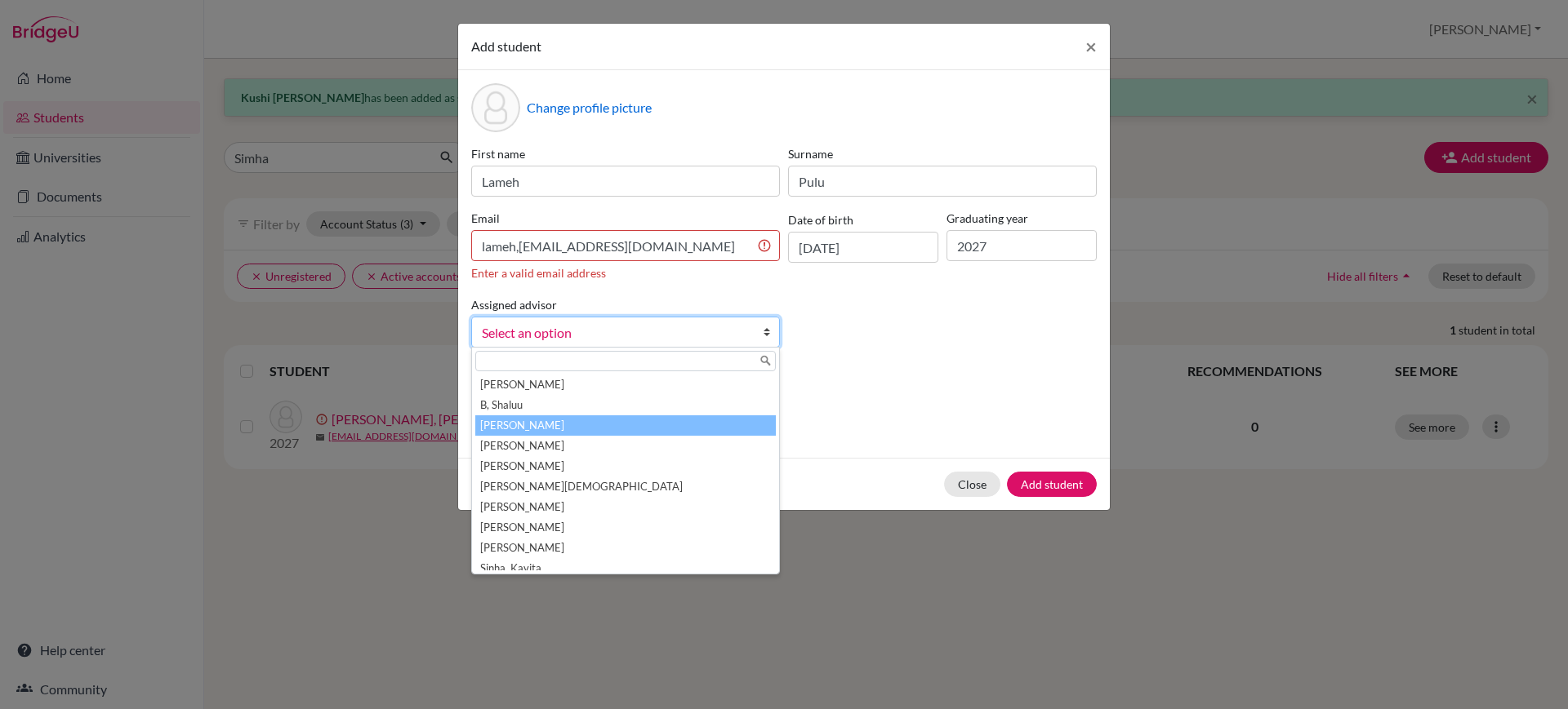
click at [585, 418] on li "[PERSON_NAME]" at bounding box center [625, 426] width 300 height 21
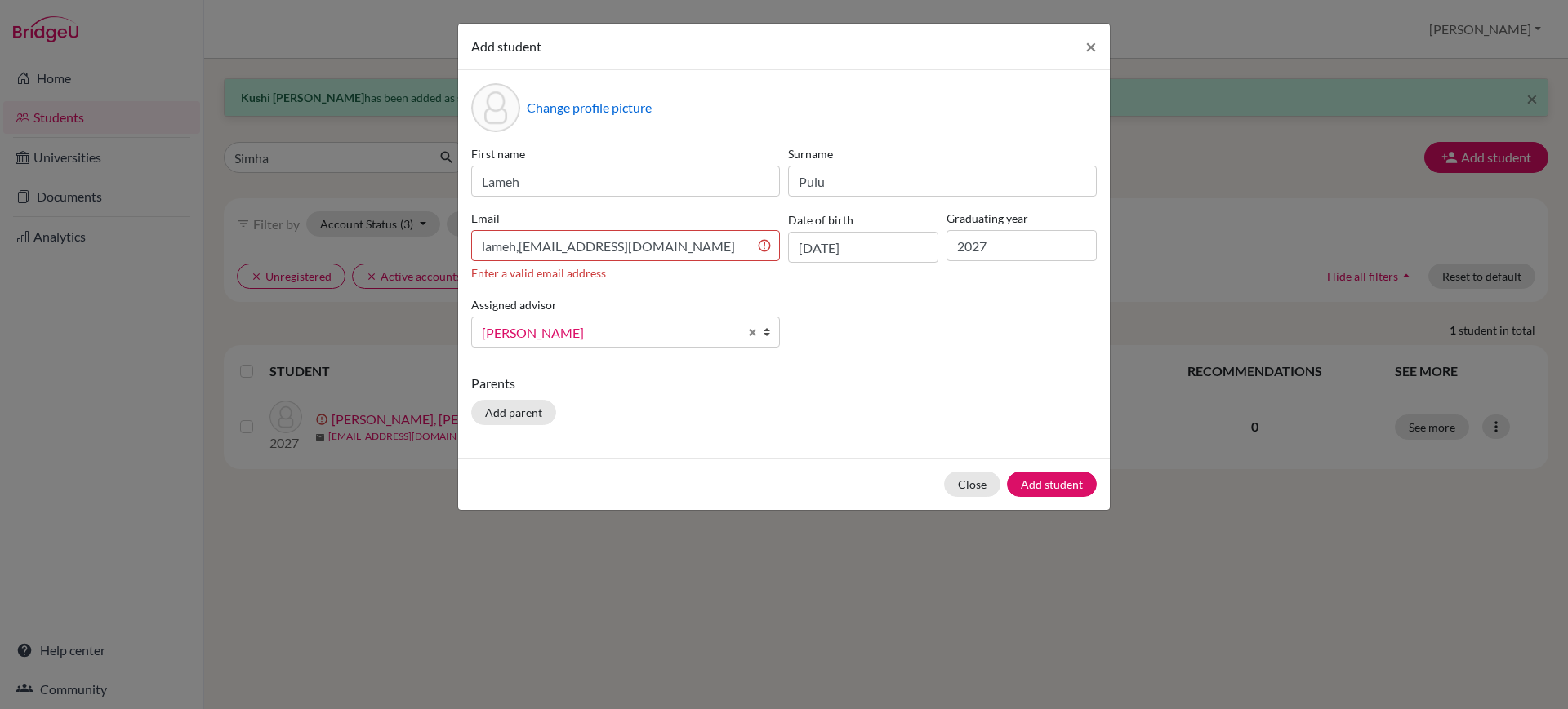
click at [823, 333] on div "First name Lameh Surname [PERSON_NAME] Email lameh,[PERSON_NAME][EMAIL_ADDRESS]…" at bounding box center [784, 253] width 634 height 216
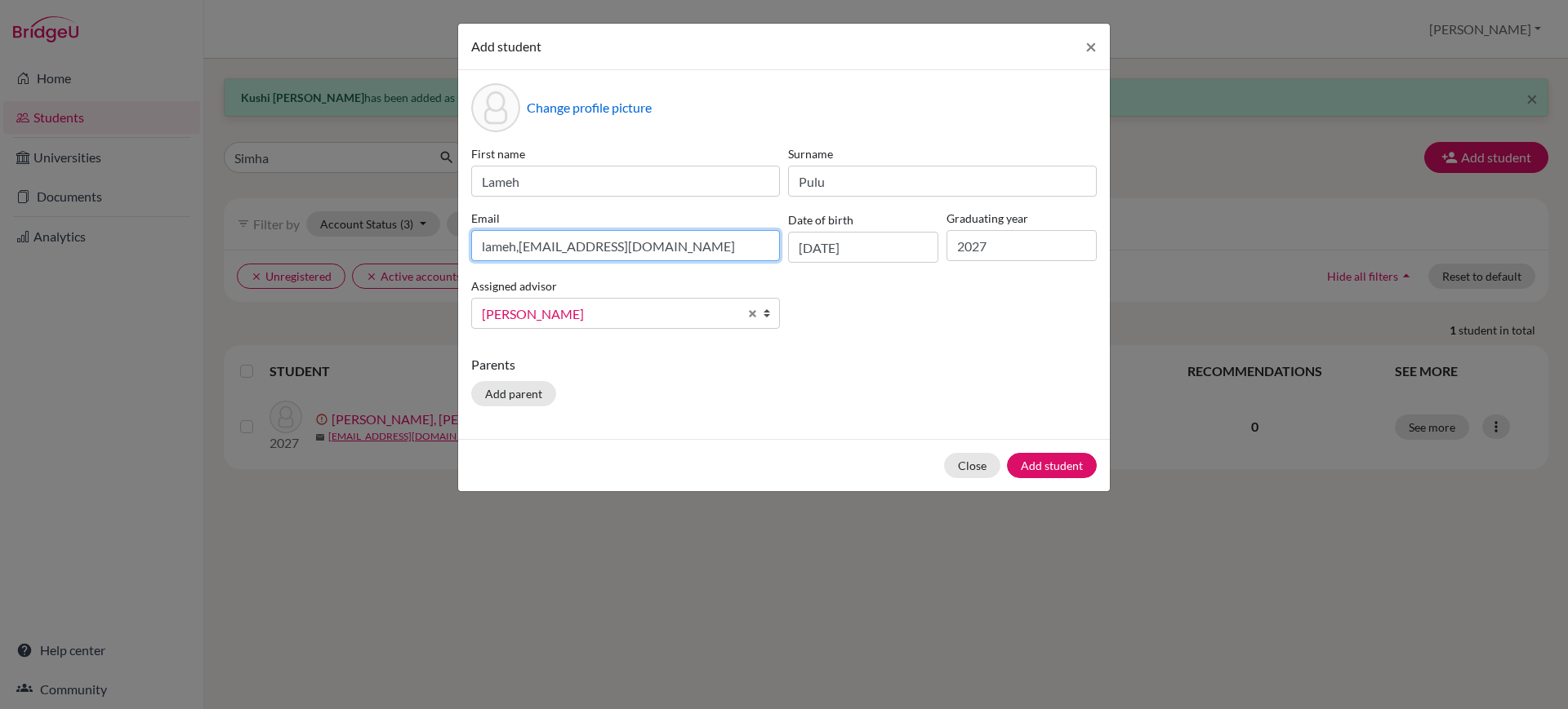
click at [518, 248] on input "lameh,[EMAIL_ADDRESS][DOMAIN_NAME]" at bounding box center [625, 246] width 308 height 31
type input "[EMAIL_ADDRESS][DOMAIN_NAME]"
click at [1049, 475] on button "Add student" at bounding box center [1052, 465] width 90 height 25
